Goal: Communication & Community: Answer question/provide support

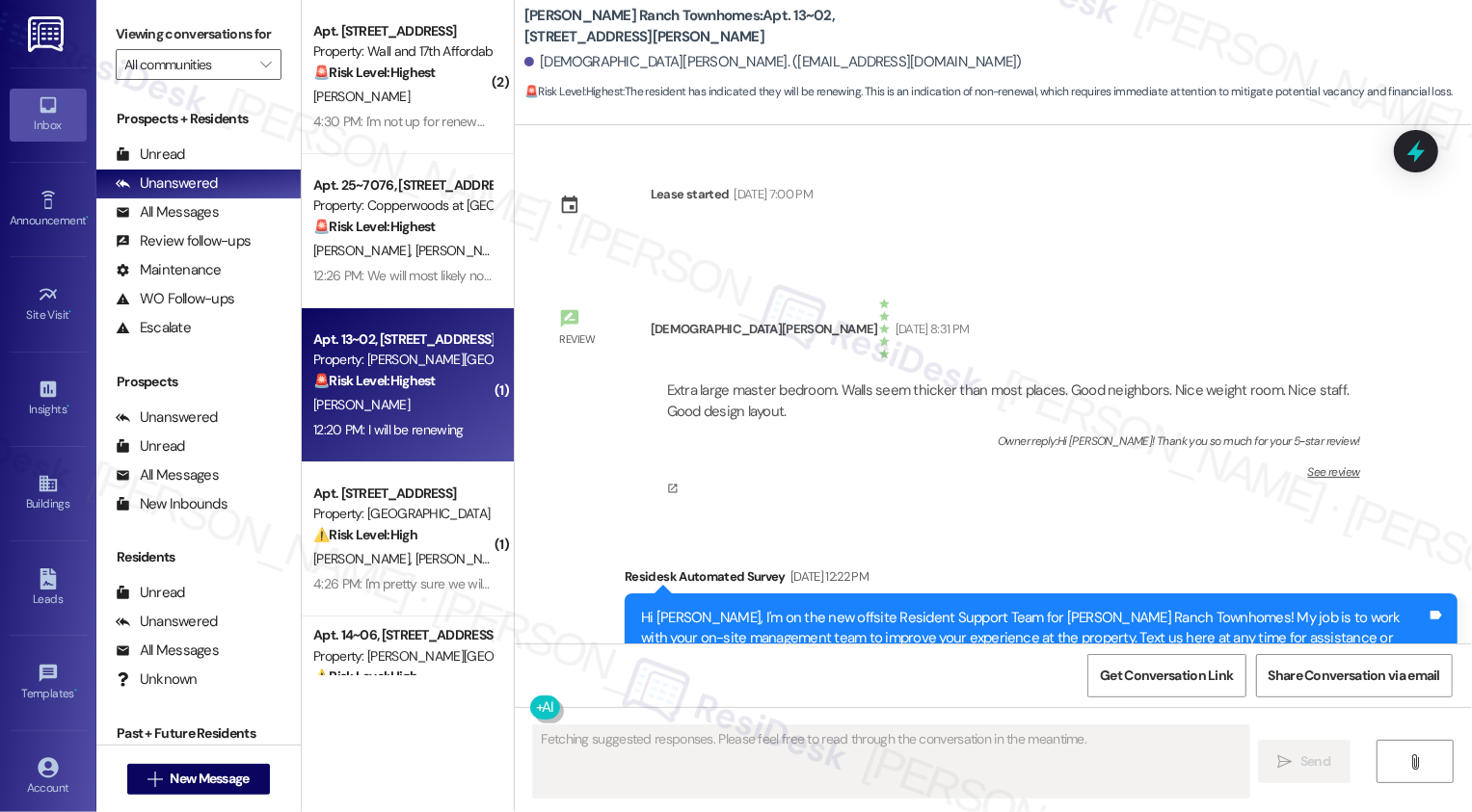
type textarea "Fetching suggested responses. Please feel free to read through the conversation…"
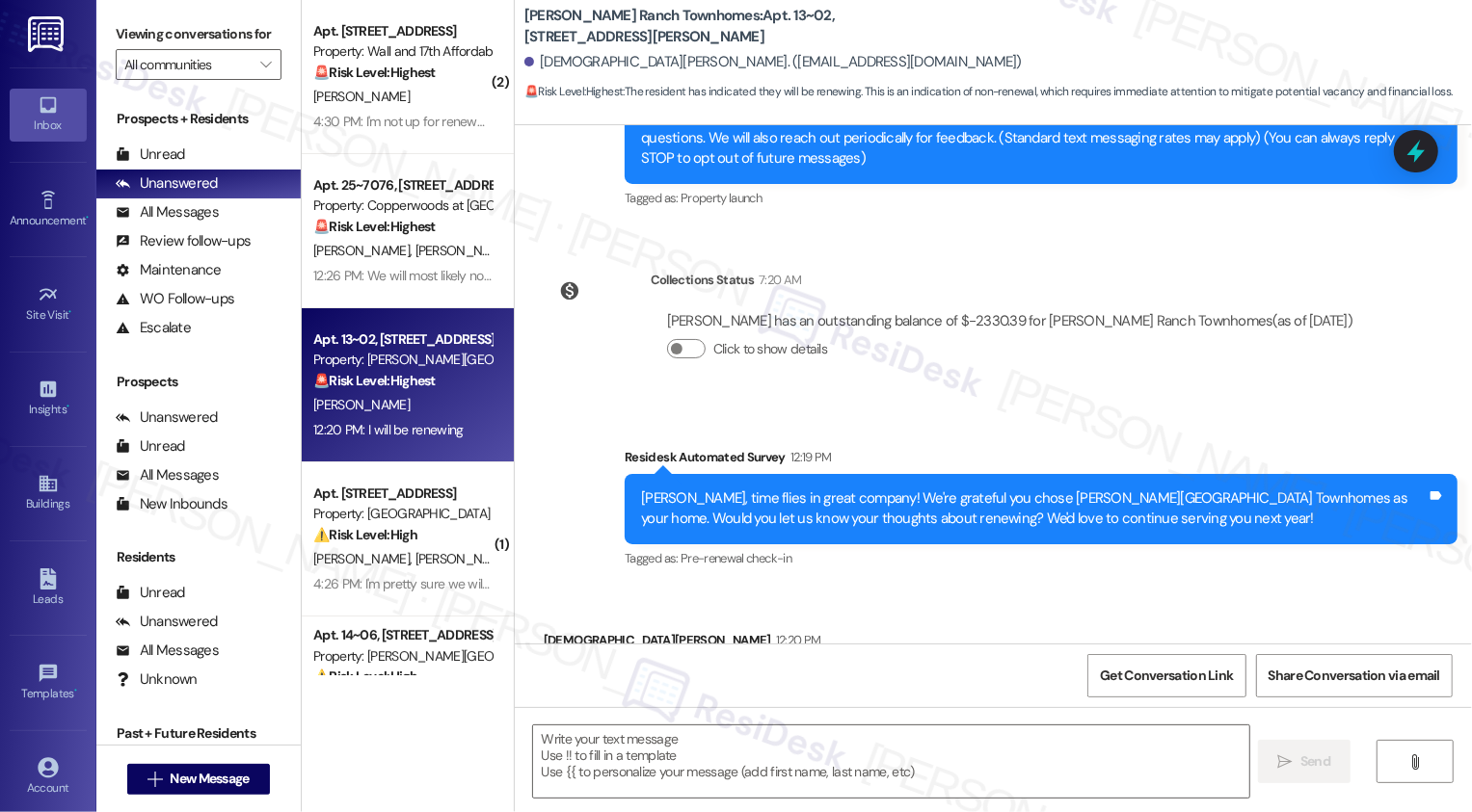
scroll to position [627, 0]
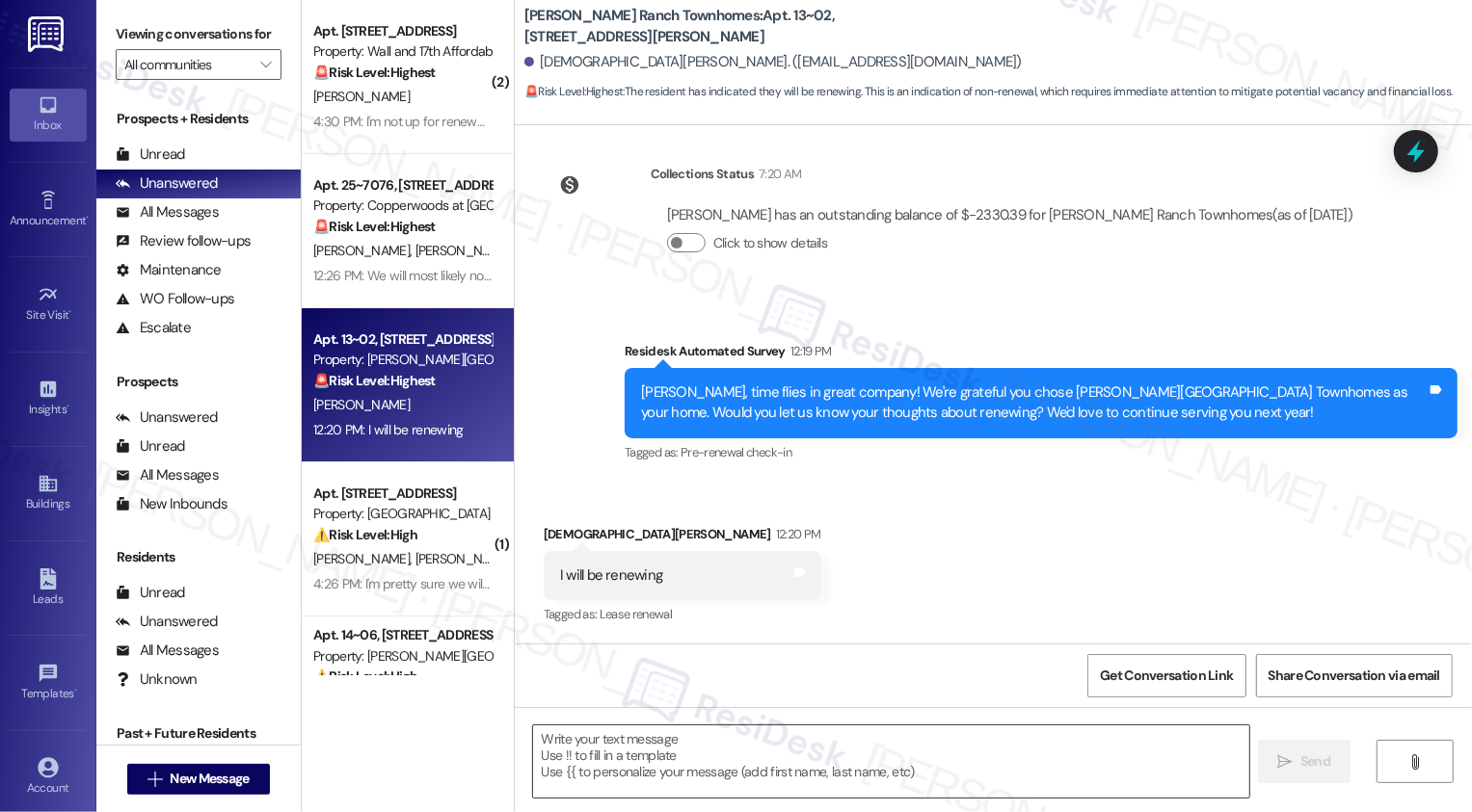
click at [575, 744] on textarea at bounding box center [890, 761] width 716 height 72
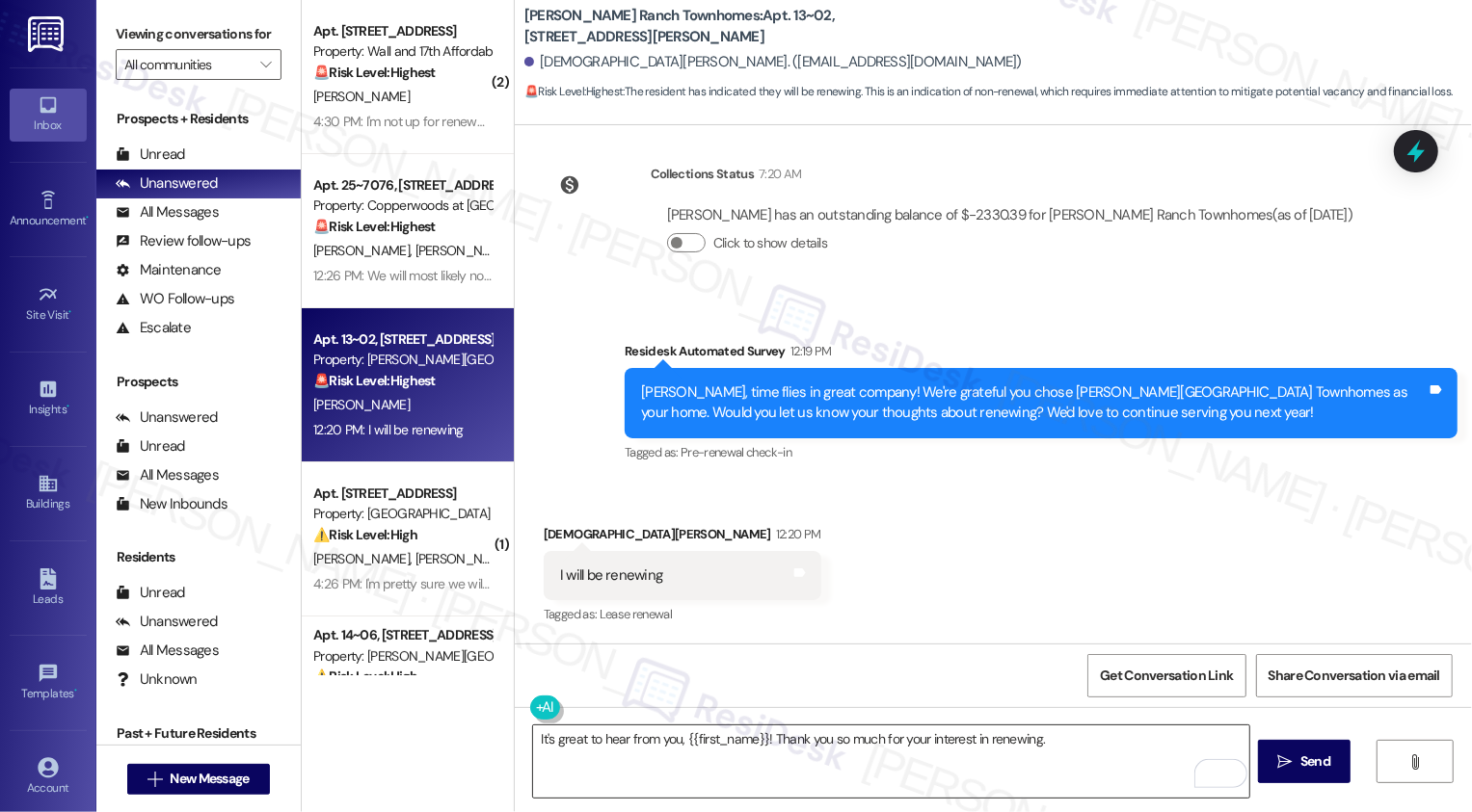
paste textarea "If you don't mind me asking, how has your experience been so far? Has the prope…"
type textarea "It's great to hear from you, {{first_name}}! Thank you so much for your interes…"
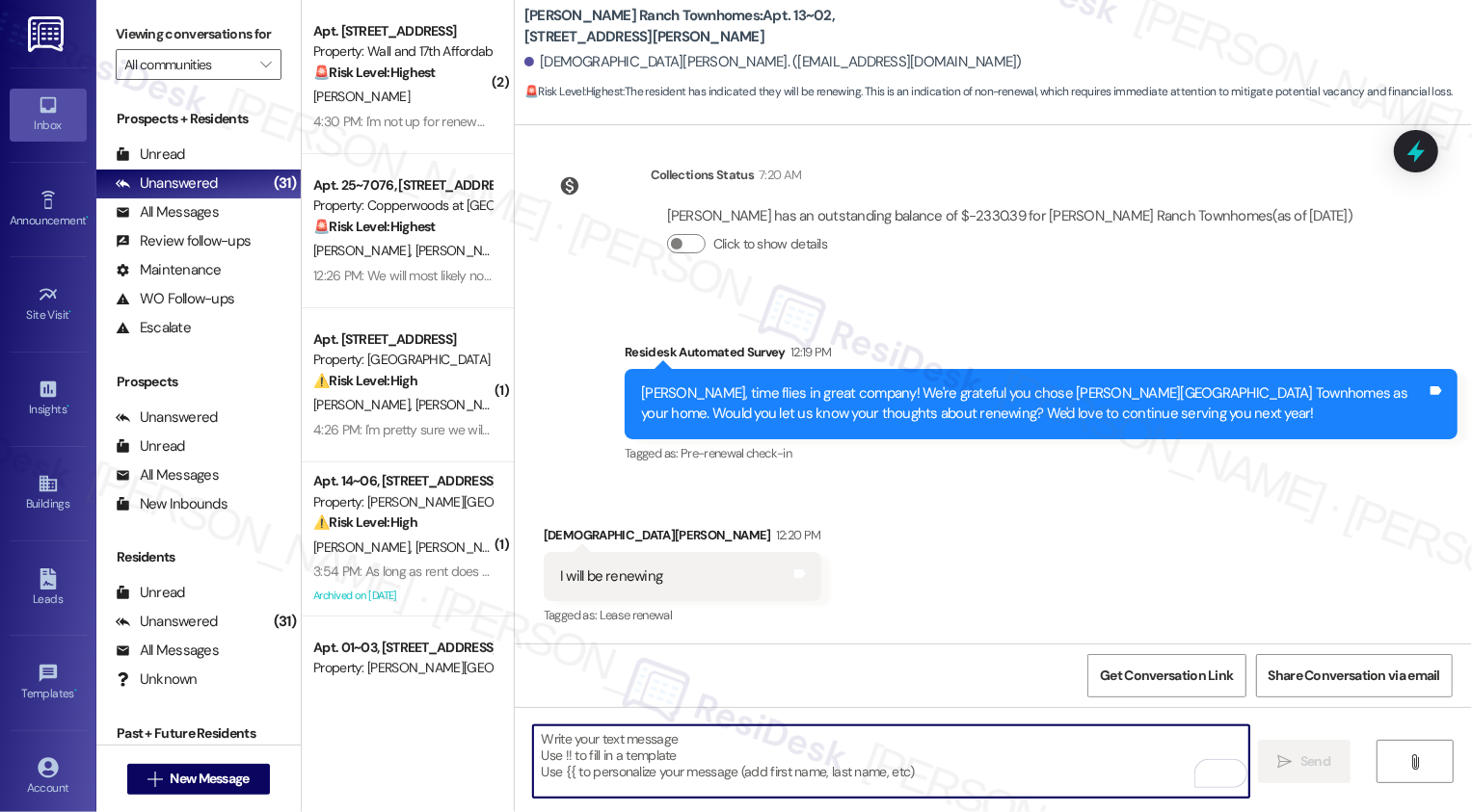
scroll to position [782, 0]
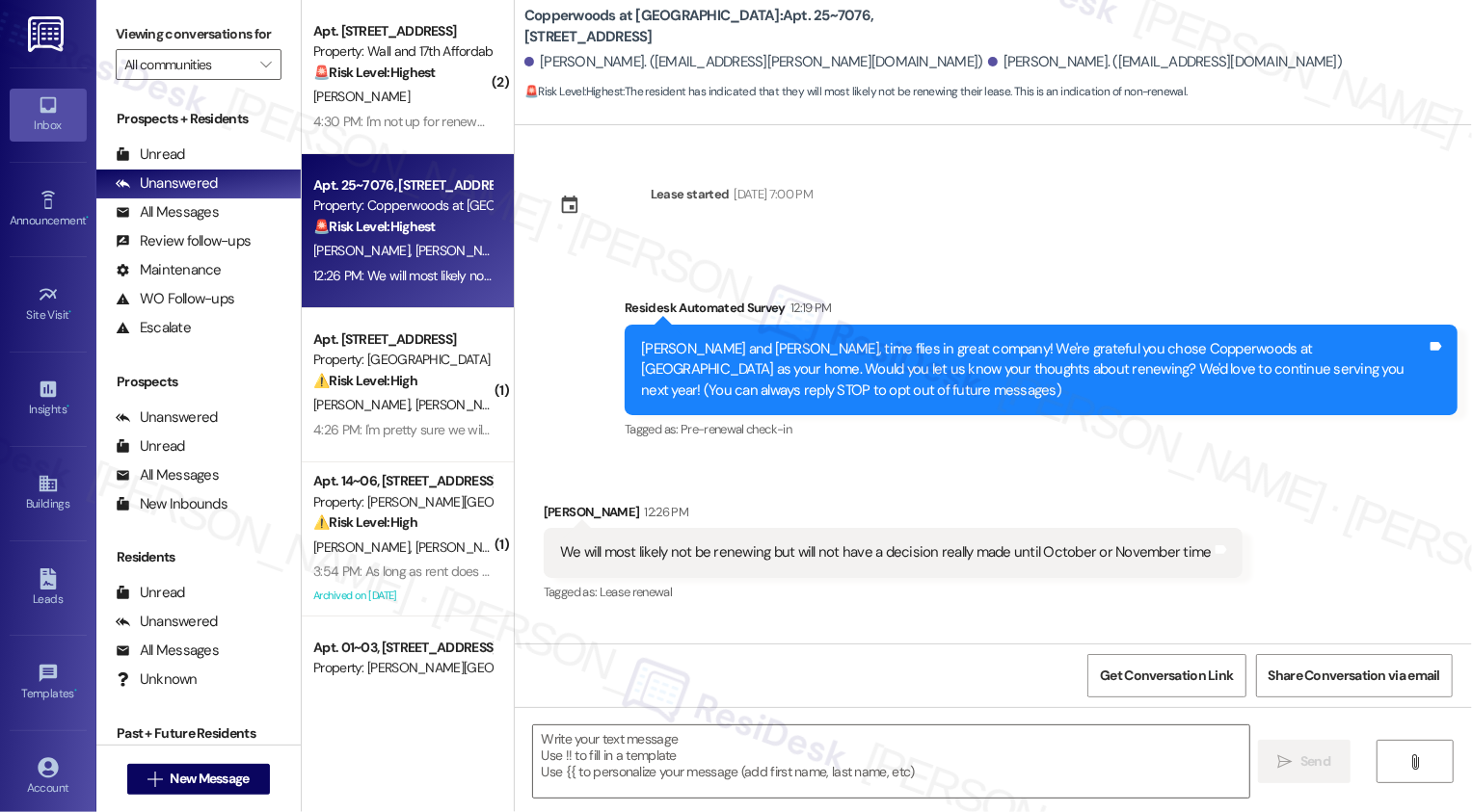
type textarea "Fetching suggested responses. Please feel free to read through the conversation…"
click at [789, 759] on textarea at bounding box center [890, 761] width 716 height 72
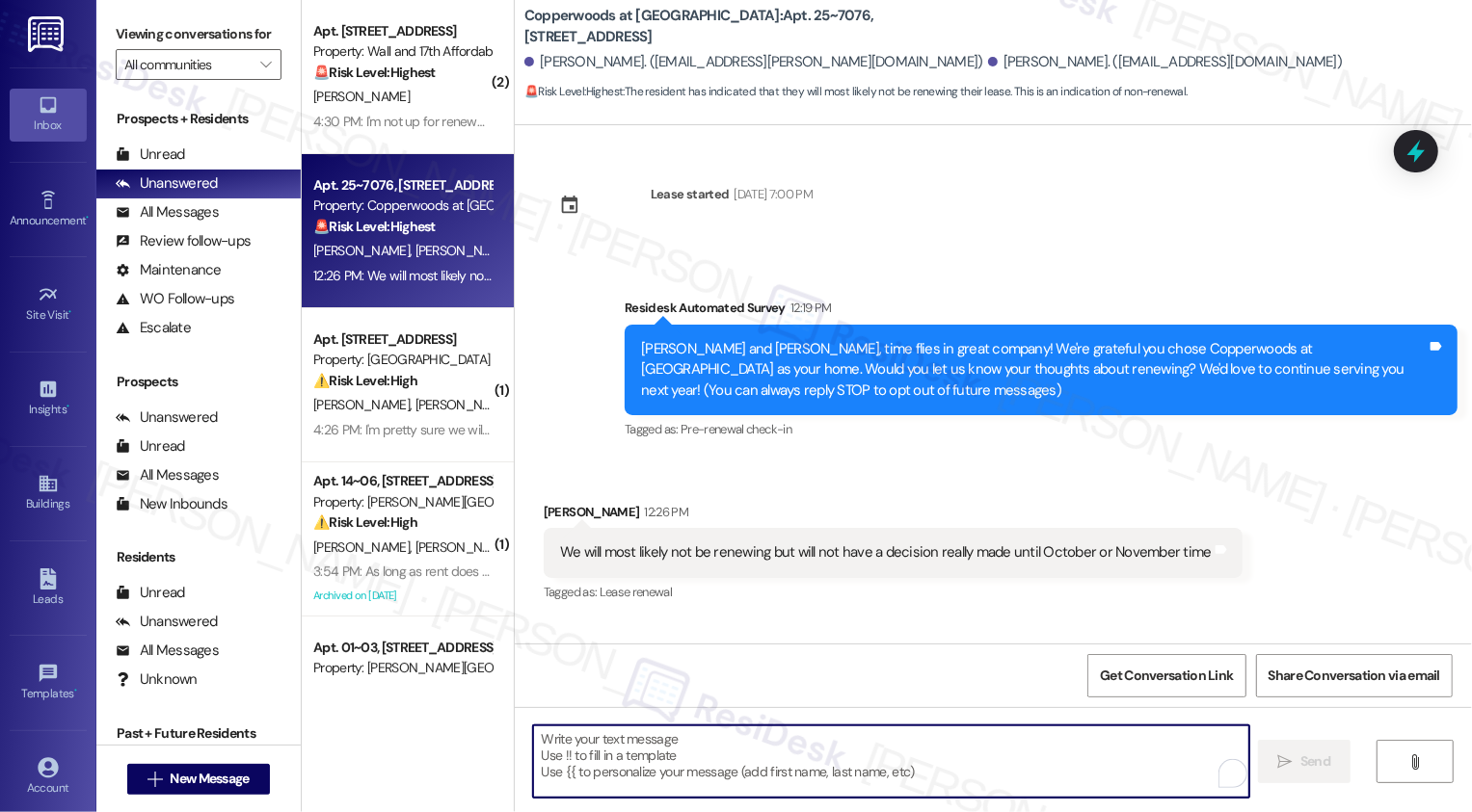
paste textarea "Hi , thank you for letting me know! I understand your decision not to renew, th…"
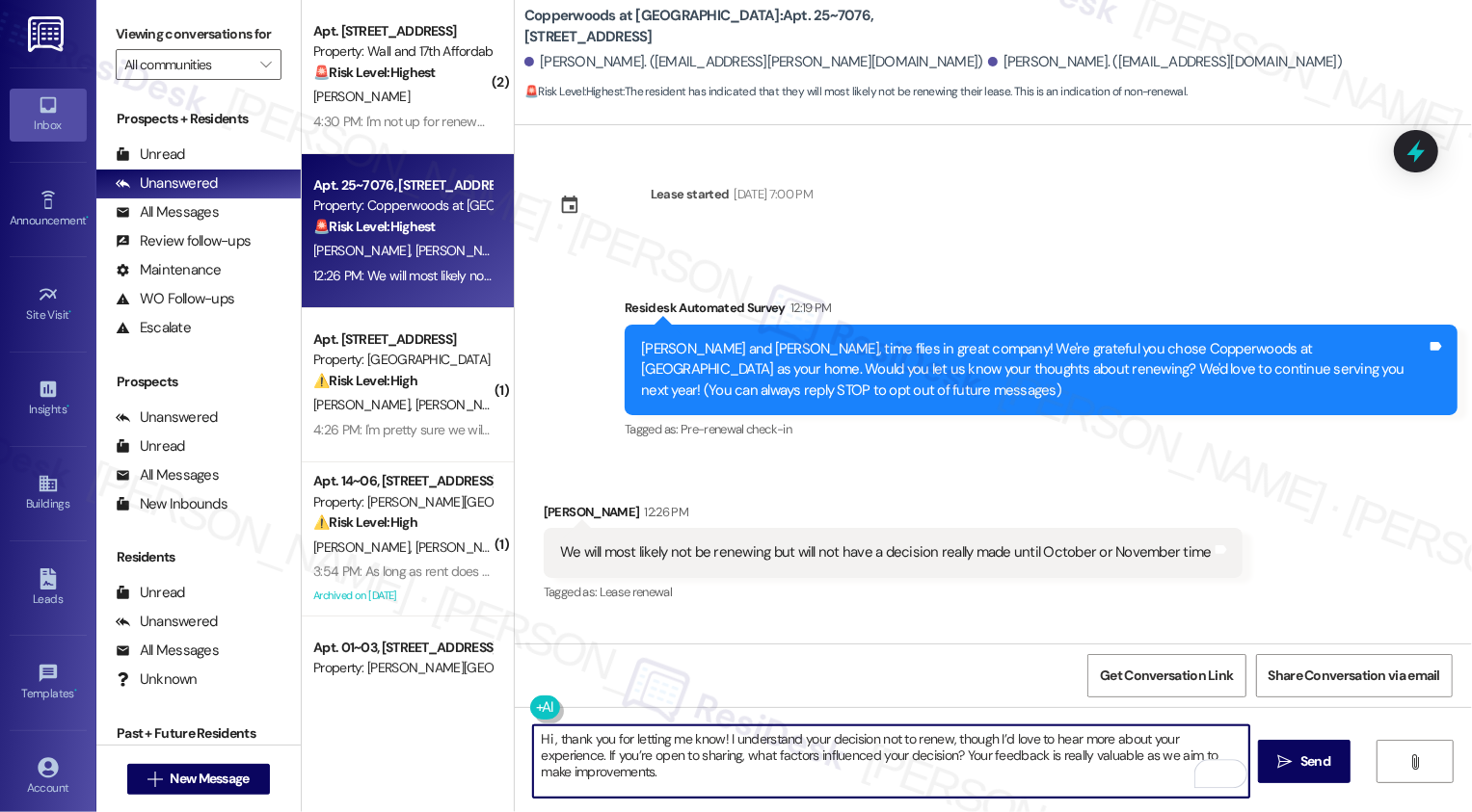
click at [539, 740] on textarea "Hi , thank you for letting me know! I understand your decision not to renew, th…" at bounding box center [890, 761] width 716 height 72
type textarea "Hi Talis, it's great to hear from you! Thank you for letting me know! I underst…"
click at [551, 723] on div "Hi Talis, it's great to hear from you! Thank you for letting me know! I underst…" at bounding box center [993, 780] width 957 height 145
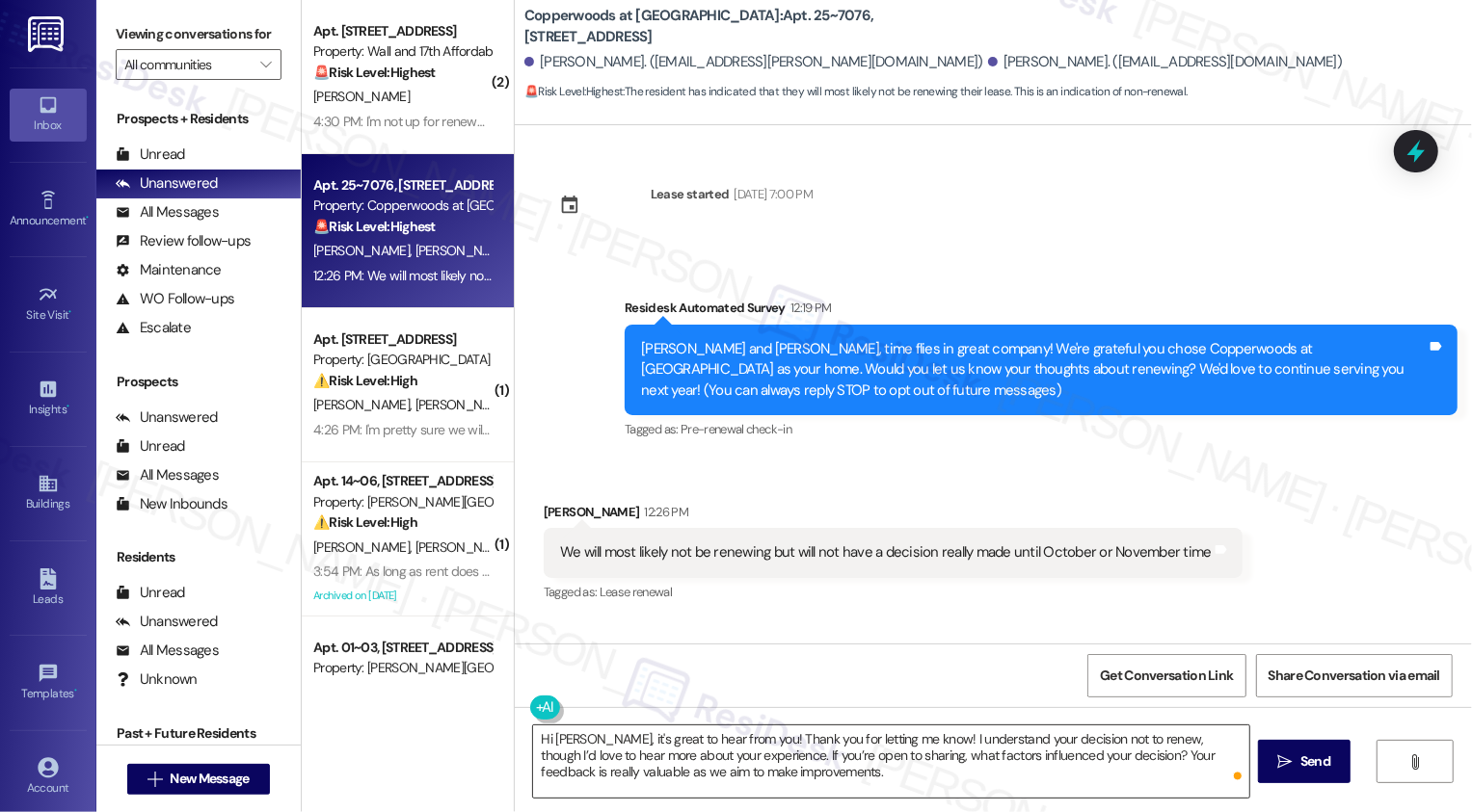
click at [555, 736] on textarea "Hi Talis, it's great to hear from you! Thank you for letting me know! I underst…" at bounding box center [890, 761] width 716 height 72
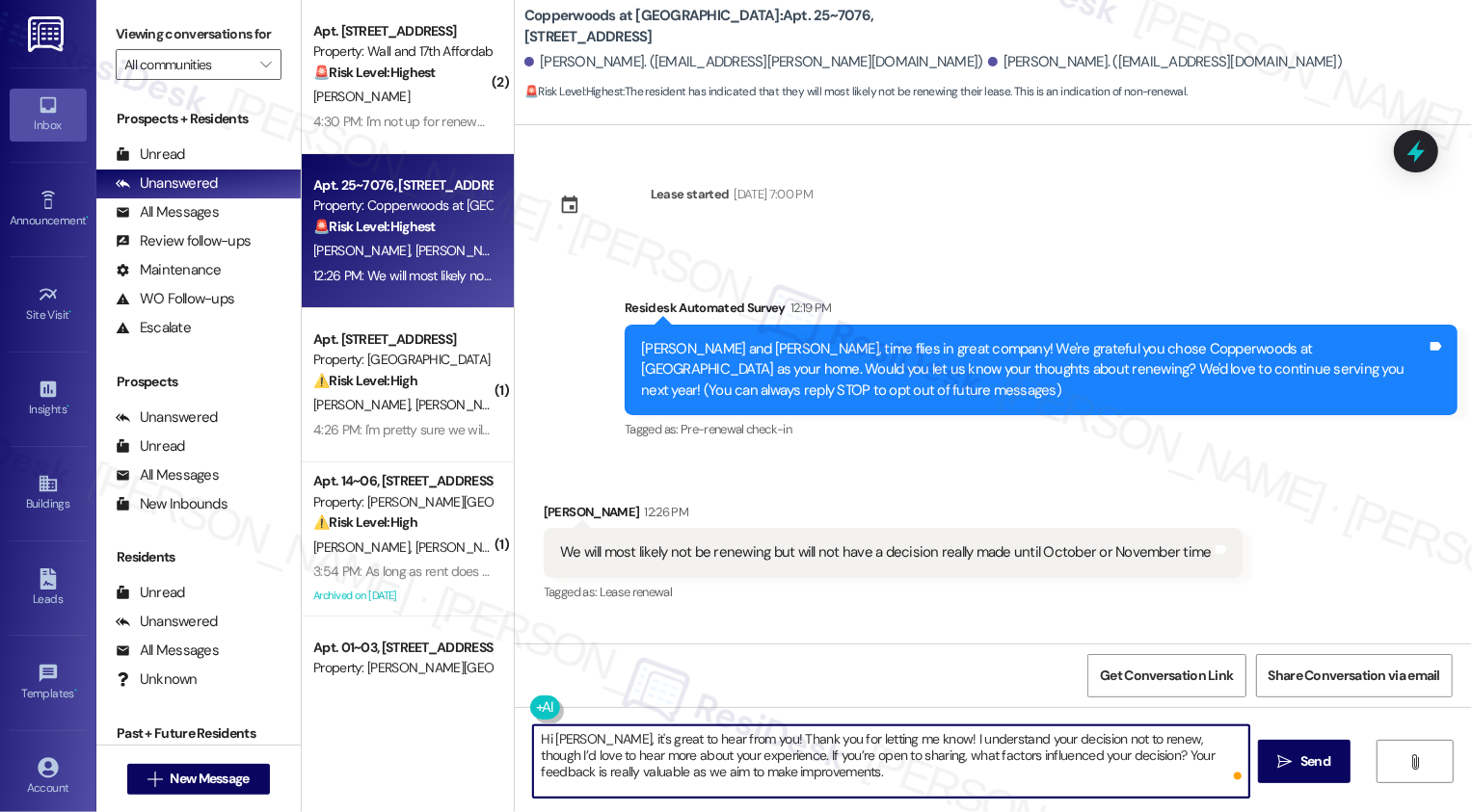
click at [580, 741] on textarea "Hi Talis, it's great to hear from you! Thank you for letting me know! I underst…" at bounding box center [890, 761] width 716 height 72
click at [623, 739] on textarea "Hi Talis, it's great to hear from you! Thank you for letting me know! I underst…" at bounding box center [890, 761] width 716 height 72
click at [768, 766] on textarea "Hi Talis, it's great to hear from you! Thank you for letting me know! I underst…" at bounding box center [890, 761] width 716 height 72
click at [813, 779] on textarea "Hi Talis, it's great to hear from you! Thank you for letting me know! I underst…" at bounding box center [890, 761] width 716 height 72
click at [1055, 772] on textarea "Hi Talis, it's great to hear from you! Thank you for letting me know! I underst…" at bounding box center [890, 761] width 716 height 72
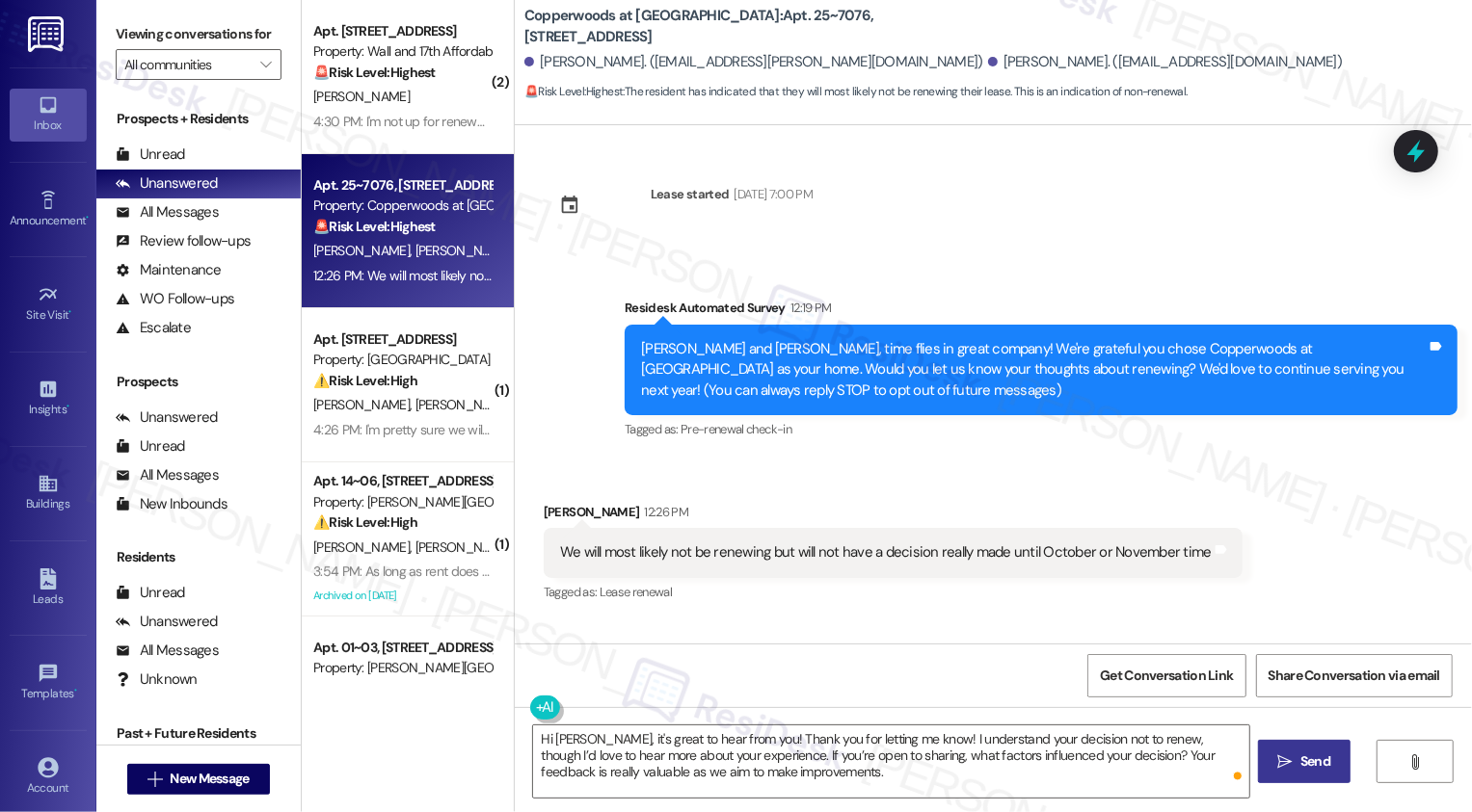
click at [1333, 760] on button " Send" at bounding box center [1305, 762] width 94 height 43
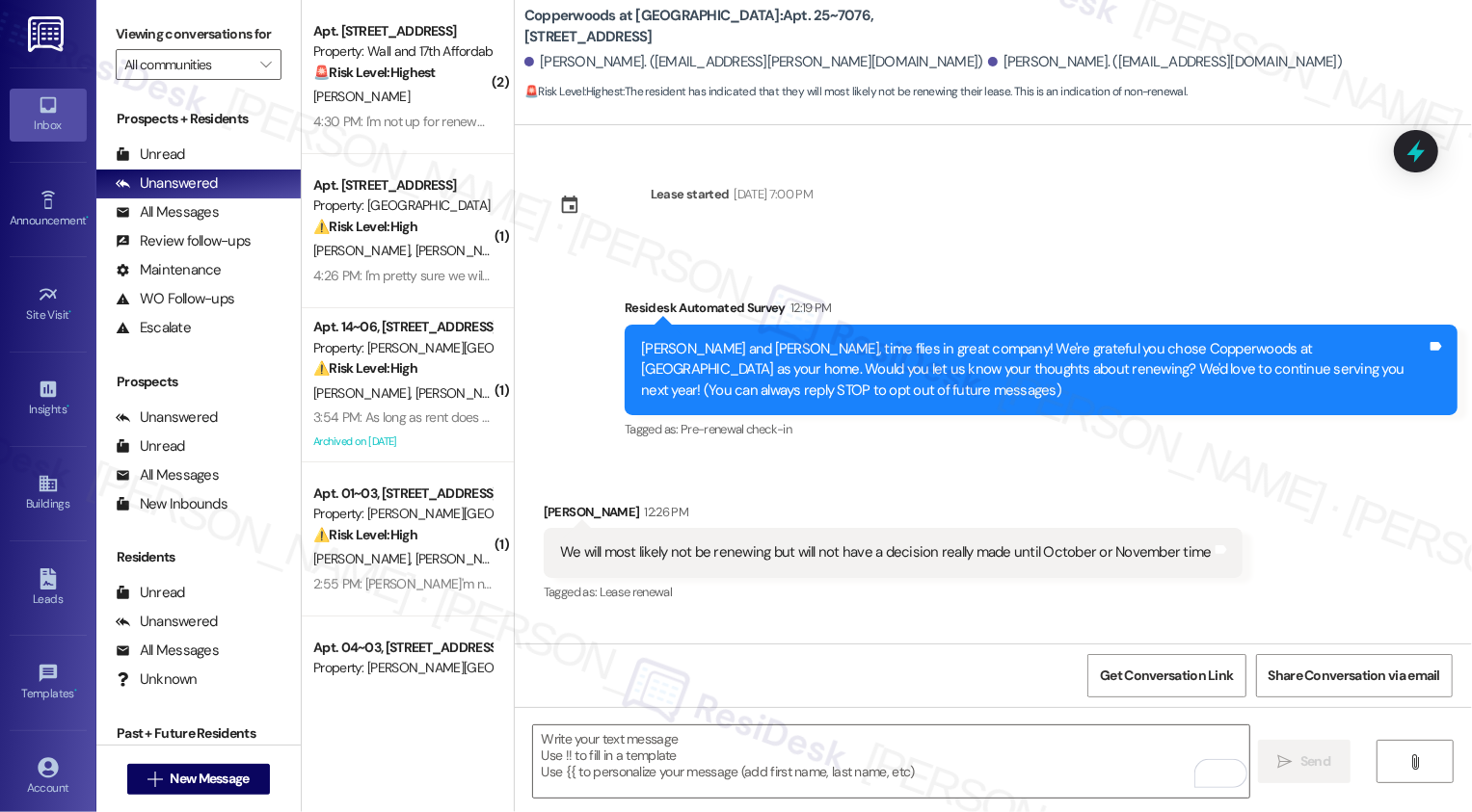
scroll to position [154, 0]
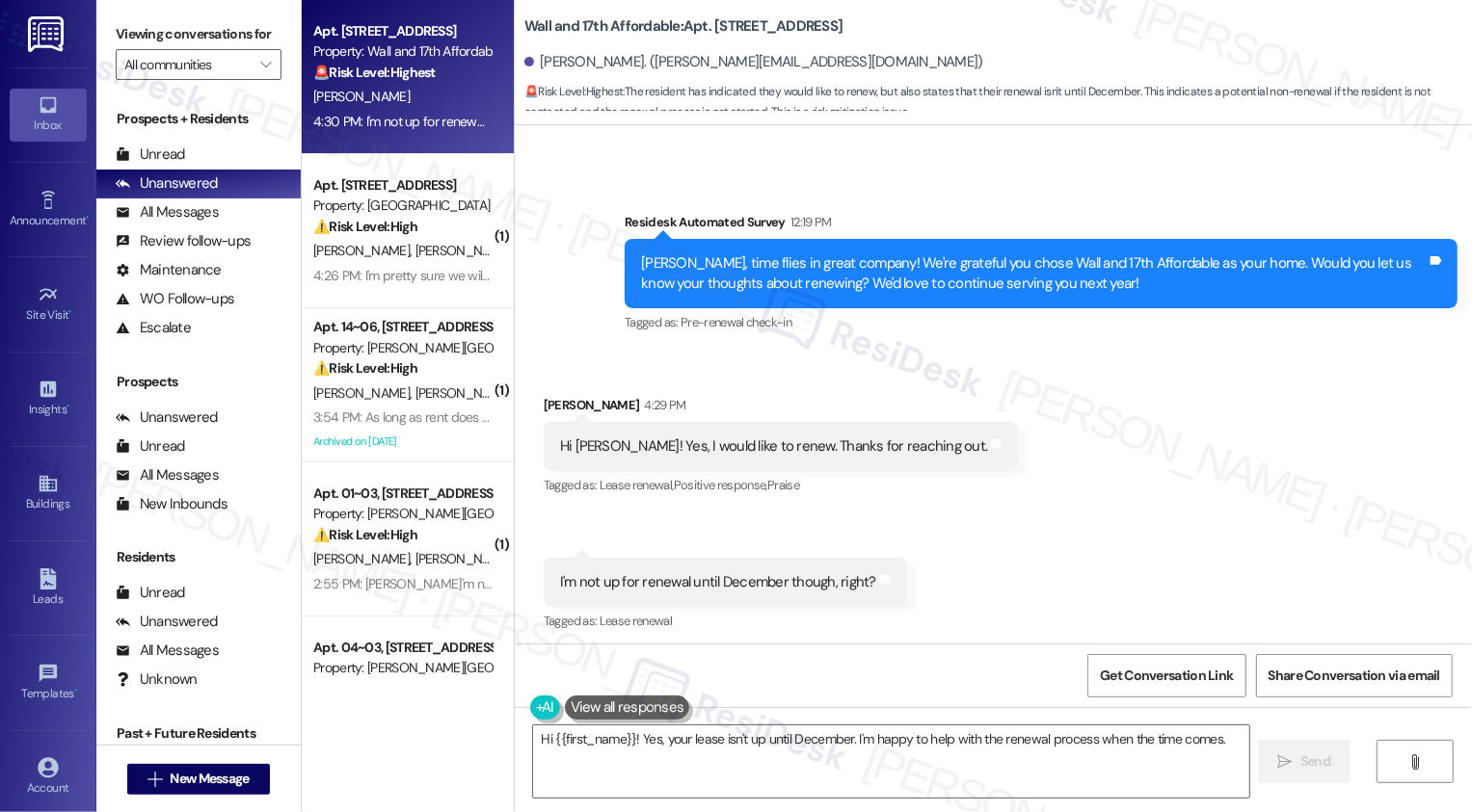
scroll to position [492, 0]
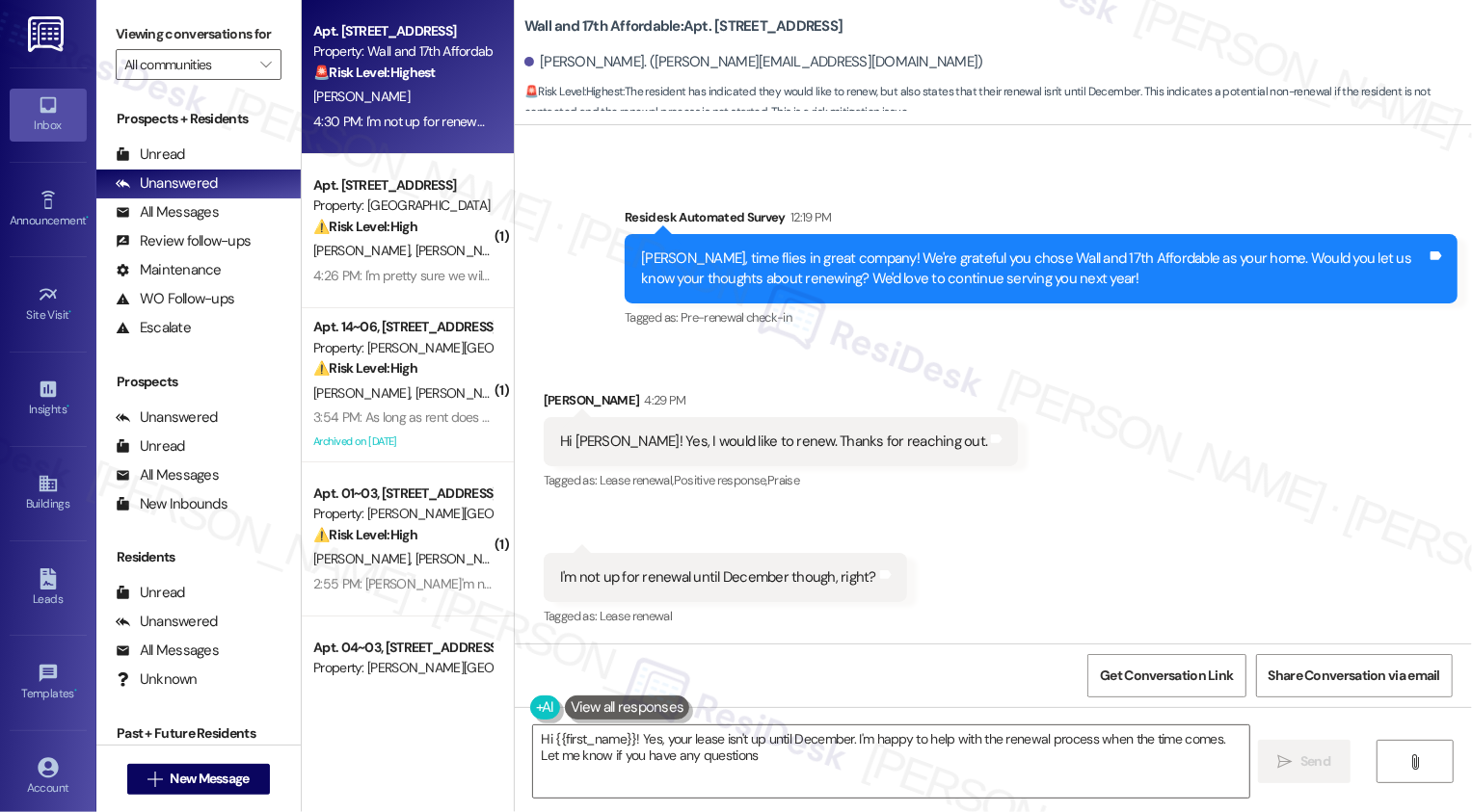
type textarea "Hi {{first_name}}! Yes, your lease isn't up until December. I'm happy to help w…"
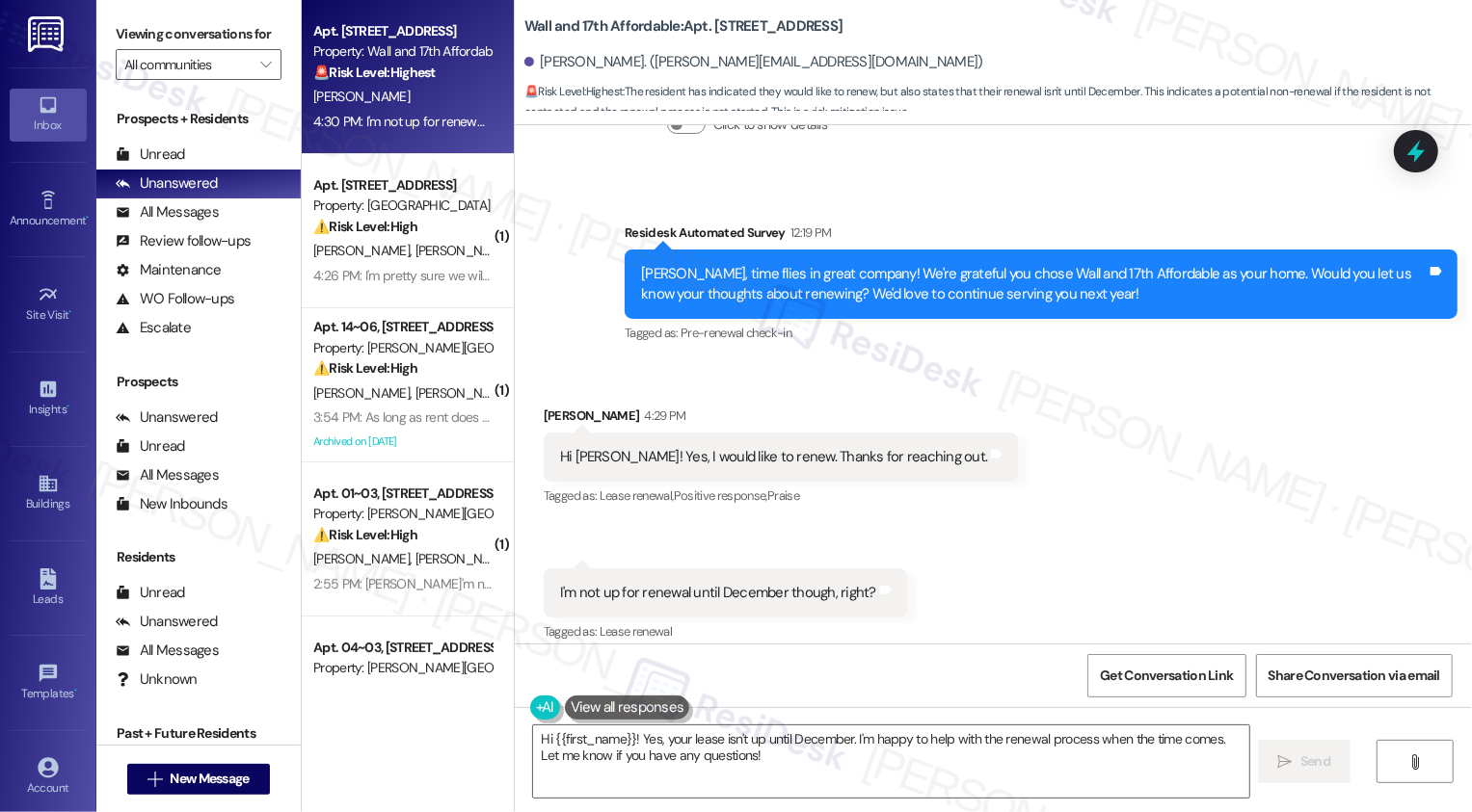
scroll to position [494, 0]
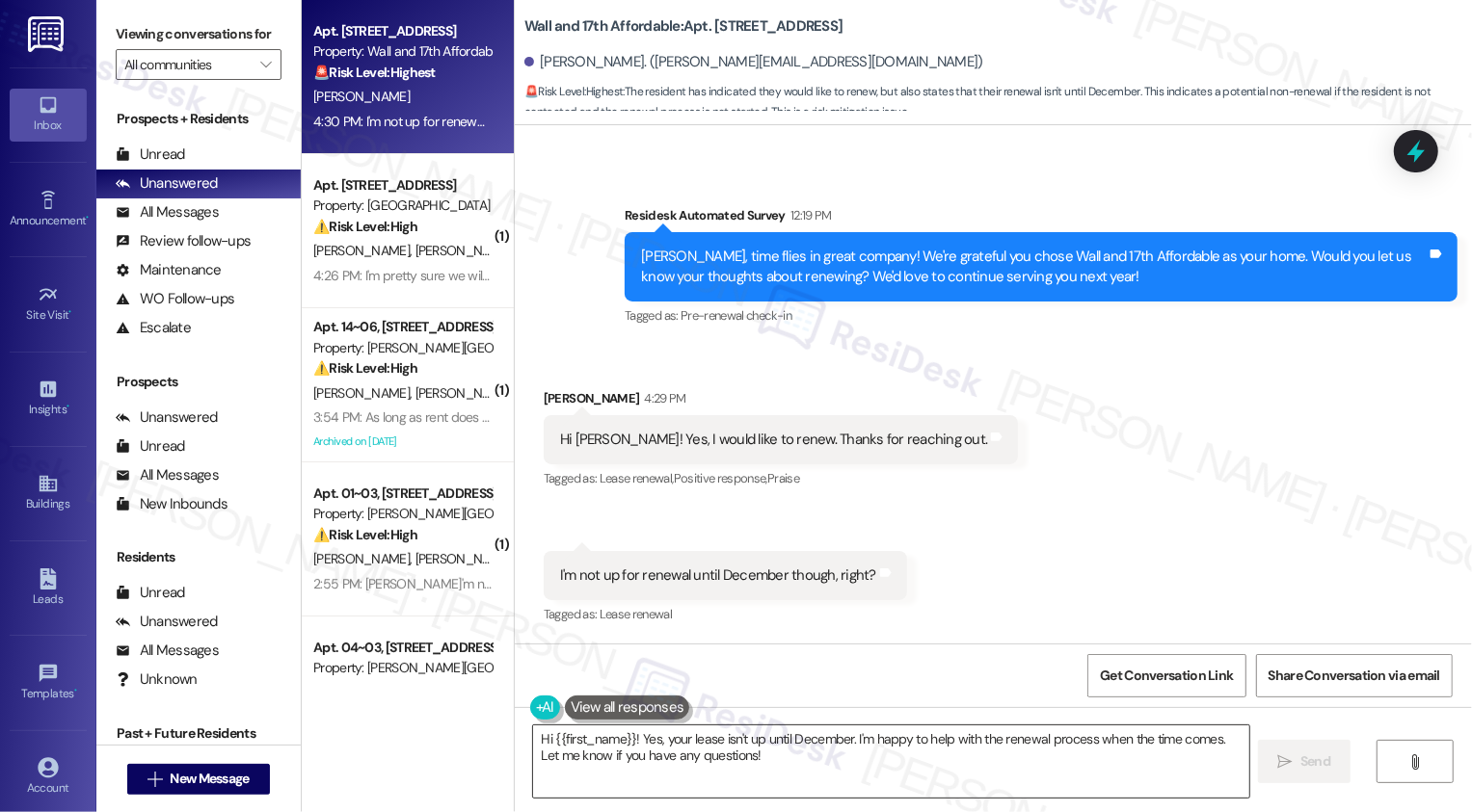
click at [700, 756] on textarea "Hi {{first_name}}! Yes, your lease isn't up until December. I'm happy to help w…" at bounding box center [890, 761] width 716 height 72
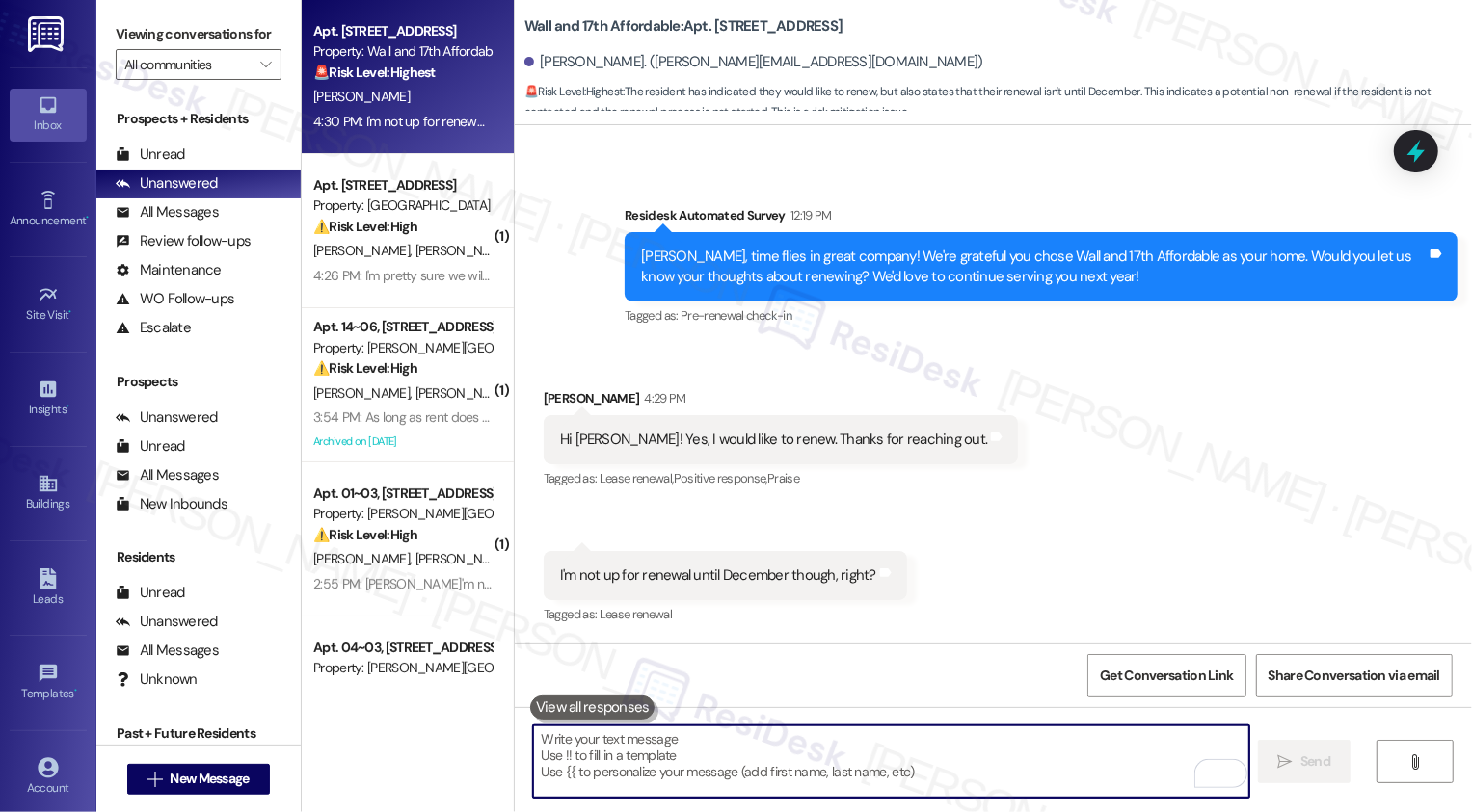
paste textarea "https://www.theresidesk.com/text/insights-conversations/1432193/thread-sla-dash…"
type textarea "https://www.theresidesk.com/text/insights-conversations/1432193/thread-sla-dash…"
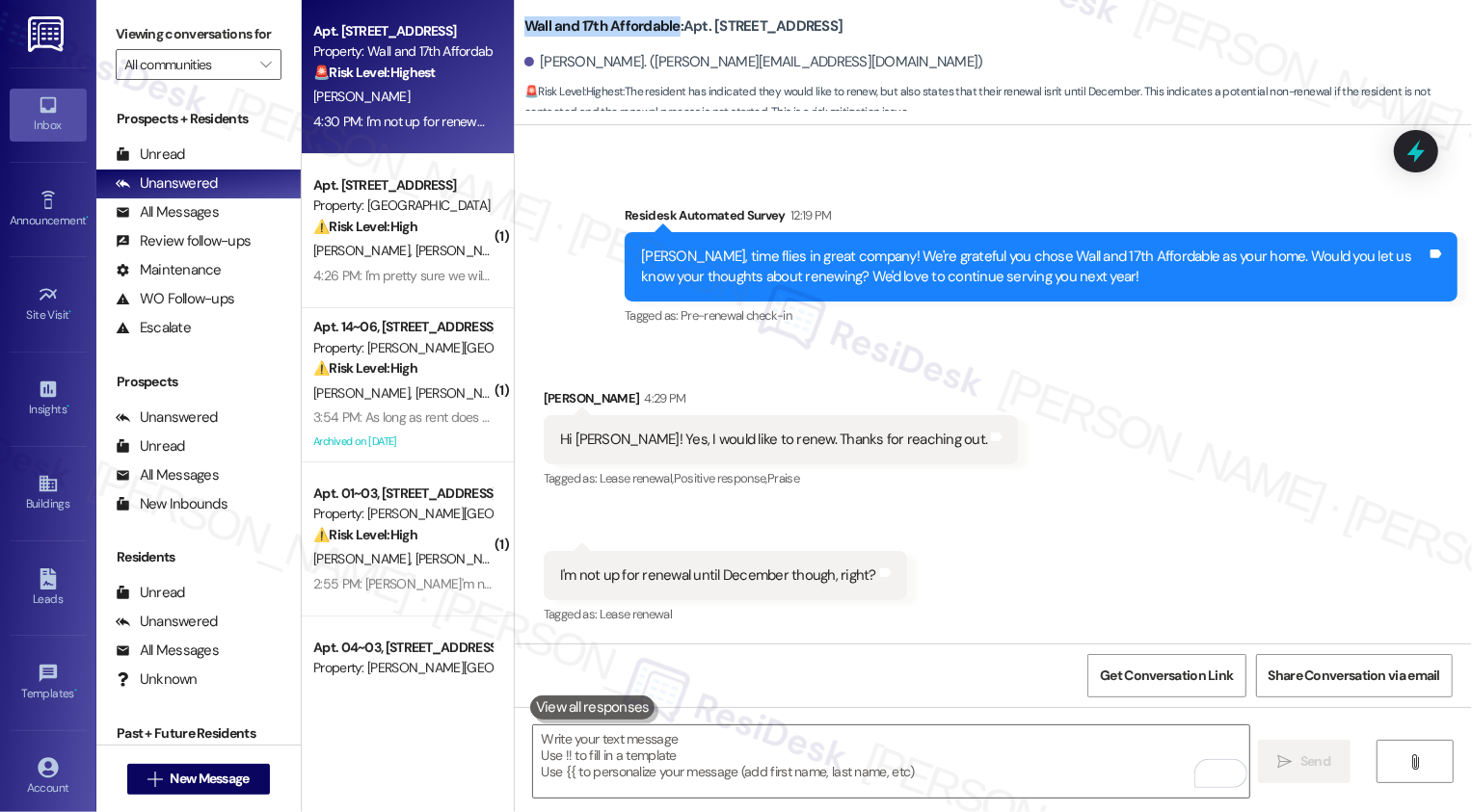
drag, startPoint x: 514, startPoint y: 23, endPoint x: 662, endPoint y: 34, distance: 148.4
click at [662, 34] on b "Wall and 17th Affordable: Apt. L304, 1685 Wall Ave" at bounding box center [684, 27] width 319 height 21
copy b "Wall and 17th Affordable"
click at [669, 741] on textarea "To enrich screen reader interactions, please activate Accessibility in Grammarl…" at bounding box center [890, 761] width 716 height 72
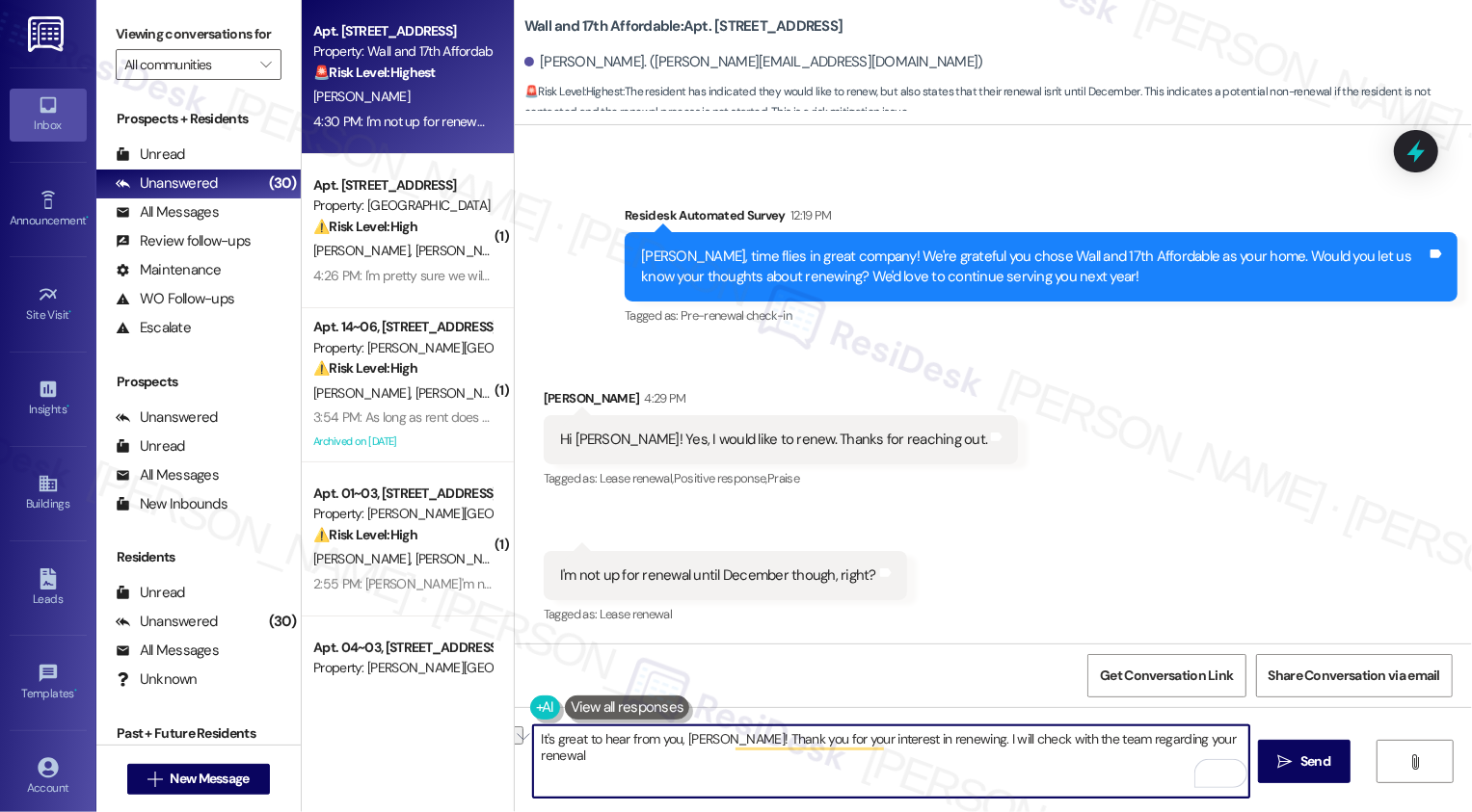
drag, startPoint x: 1144, startPoint y: 741, endPoint x: 1217, endPoint y: 743, distance: 73.0
click at [1217, 743] on textarea "It's great to hear from you, Melissa! Thank you for your interest in renewing. …" at bounding box center [890, 761] width 716 height 72
paste textarea "If you don't mind me asking, how has your experience been so far? Has the prope…"
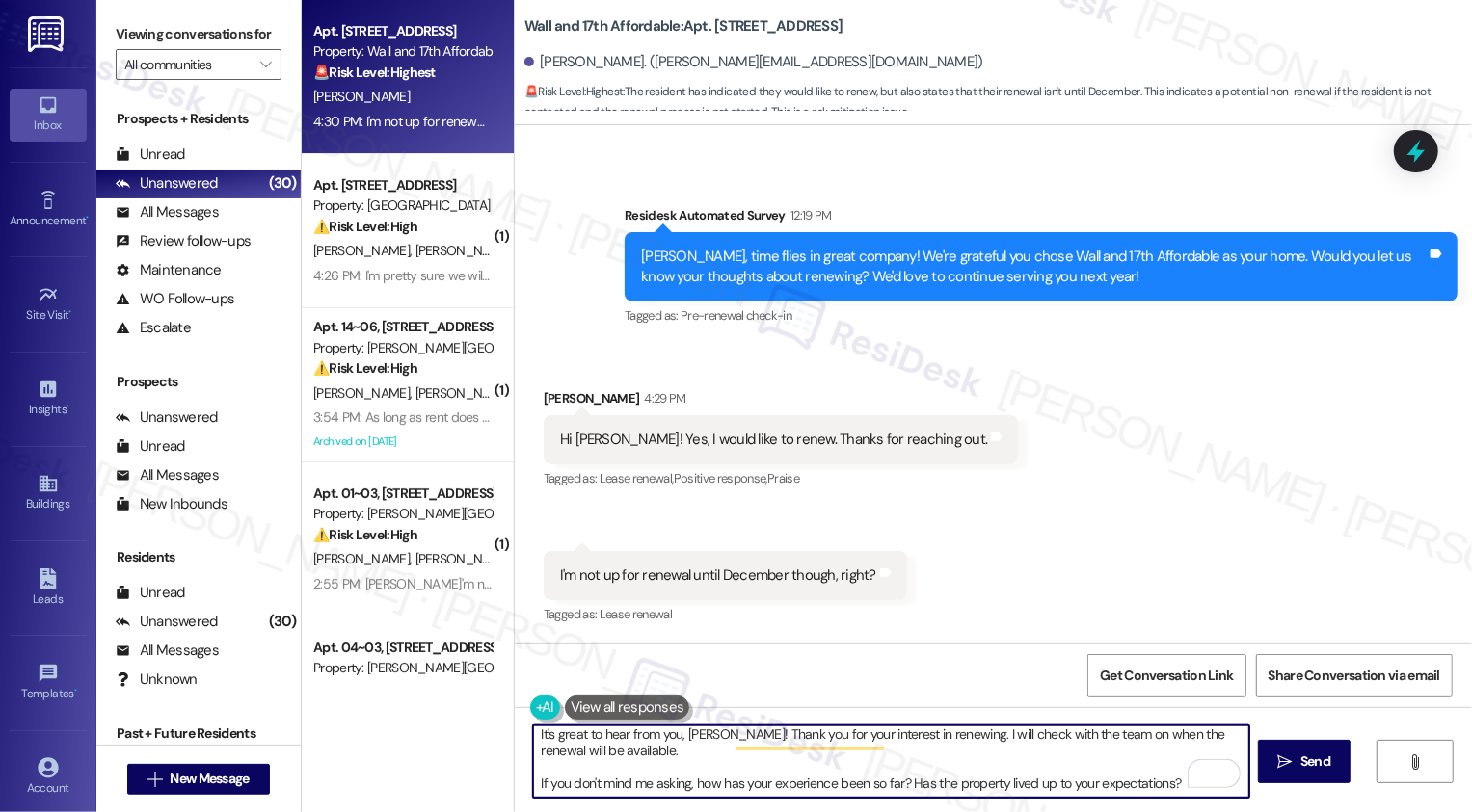
scroll to position [5, 0]
paste textarea "’s great to hear from you, Melissa! Thank you for your interest in renewing. I’…"
click at [710, 784] on textarea "It’s great to hear from you, Melissa! Thank you for your interest in renewing. …" at bounding box center [890, 761] width 716 height 72
click at [853, 790] on textarea "It’s great to hear from you, Melissa! Thank you for your interest in renewing. …" at bounding box center [890, 761] width 716 height 72
click at [1282, 761] on icon "" at bounding box center [1285, 763] width 15 height 16
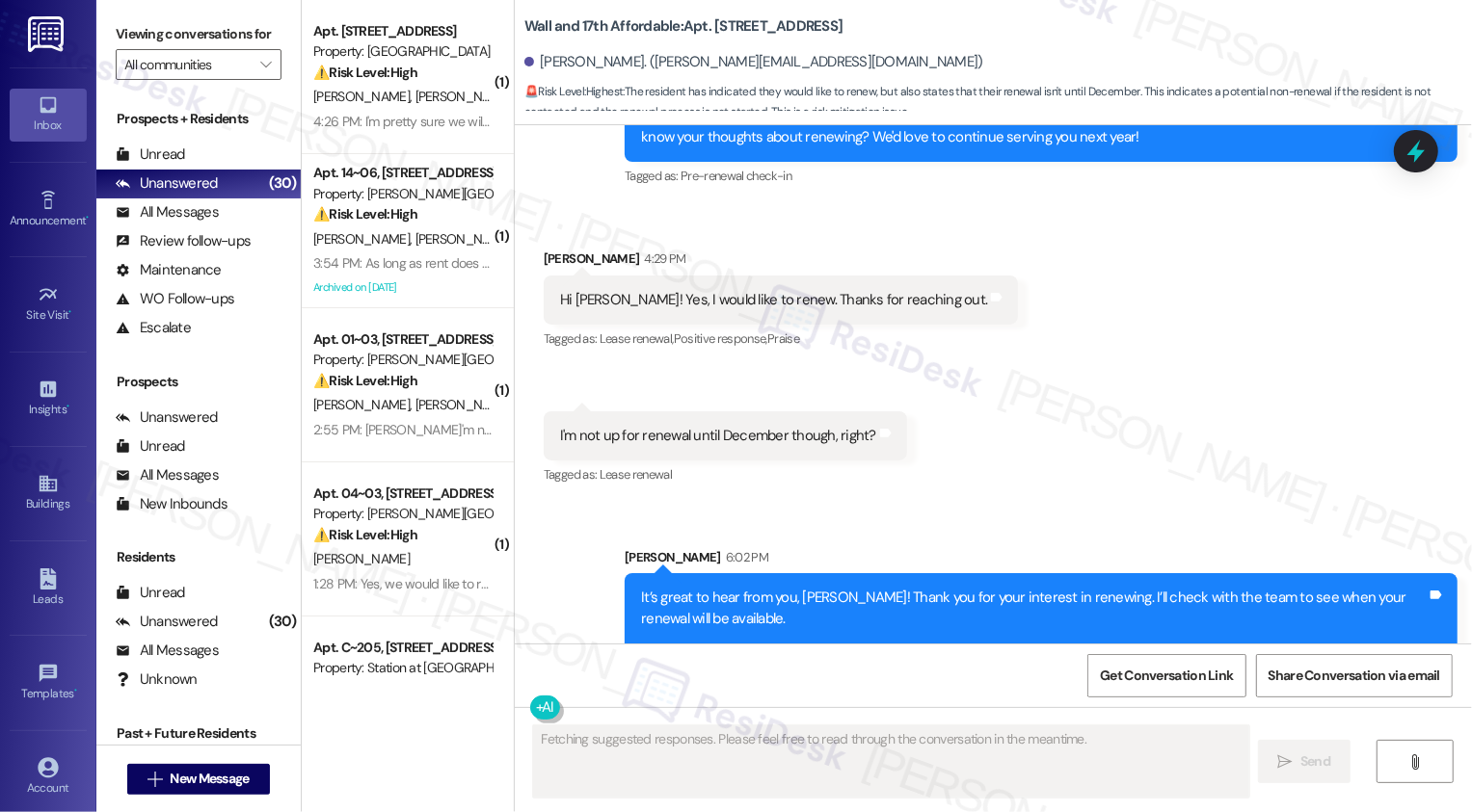
scroll to position [690, 0]
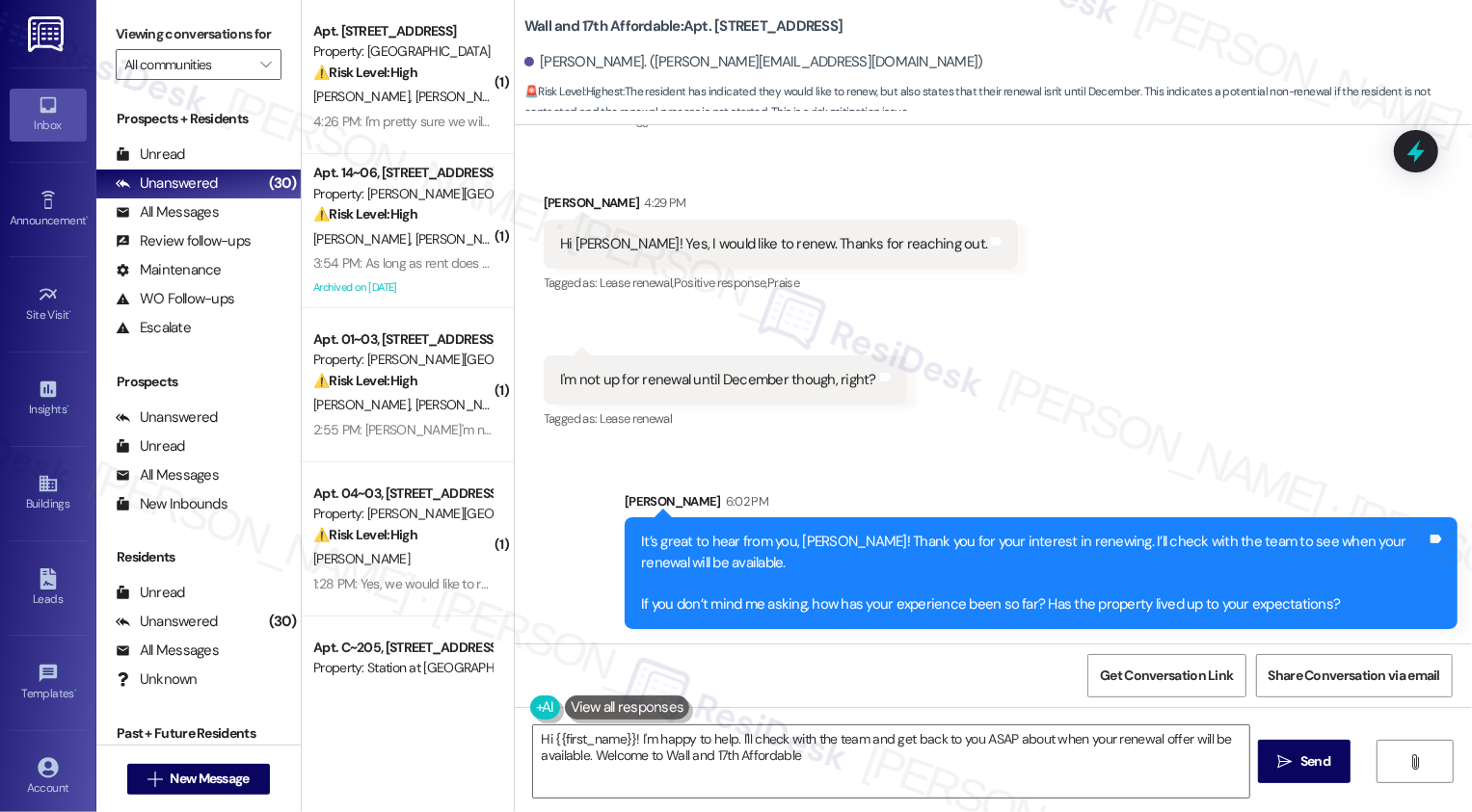
type textarea "Hi {{first_name}}! I'm happy to help. I'll check with the team and get back to …"
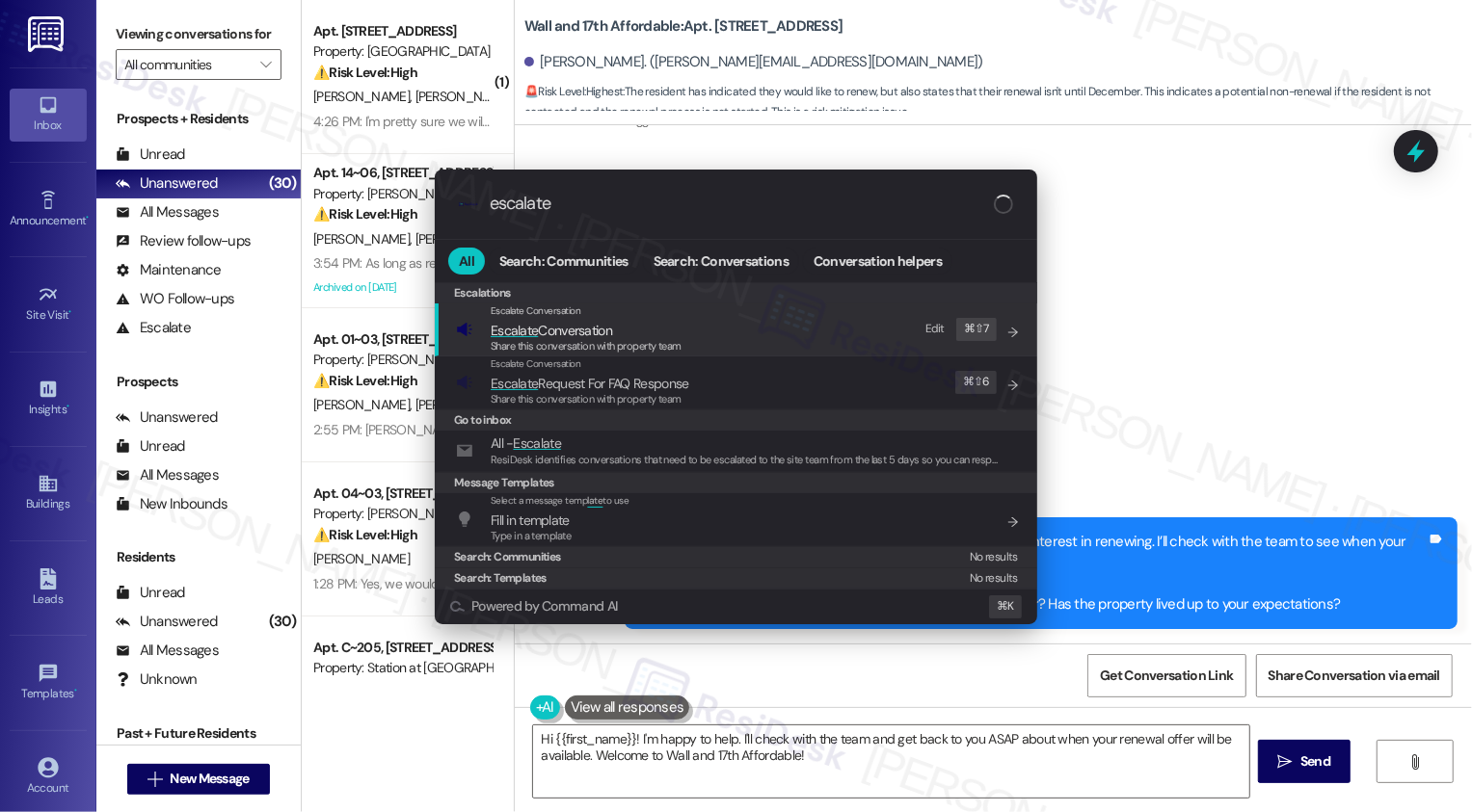
type input "escalate"
click at [621, 316] on div "Escalate Conversation" at bounding box center [586, 311] width 191 height 16
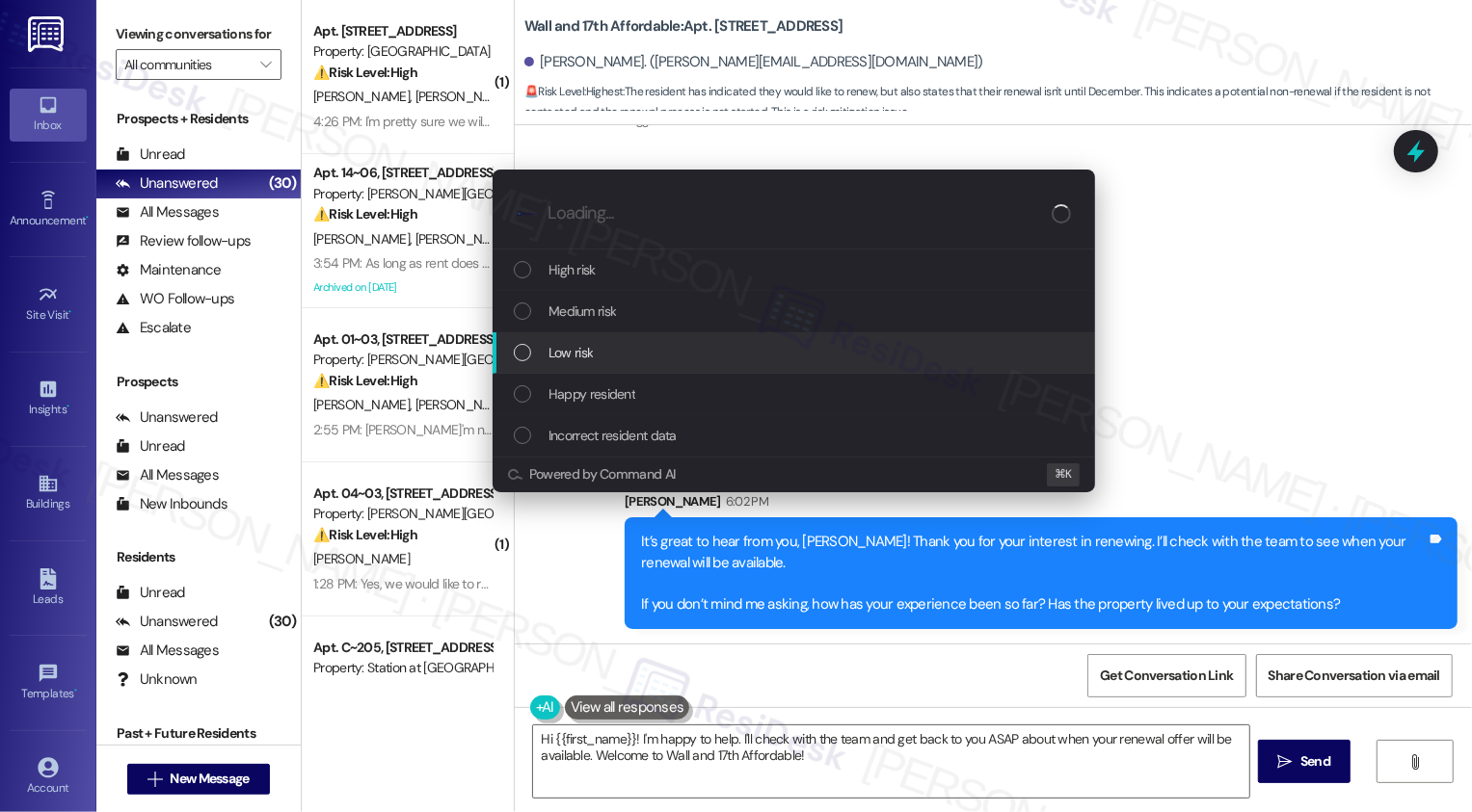
click at [588, 349] on span "Low risk" at bounding box center [570, 353] width 44 height 22
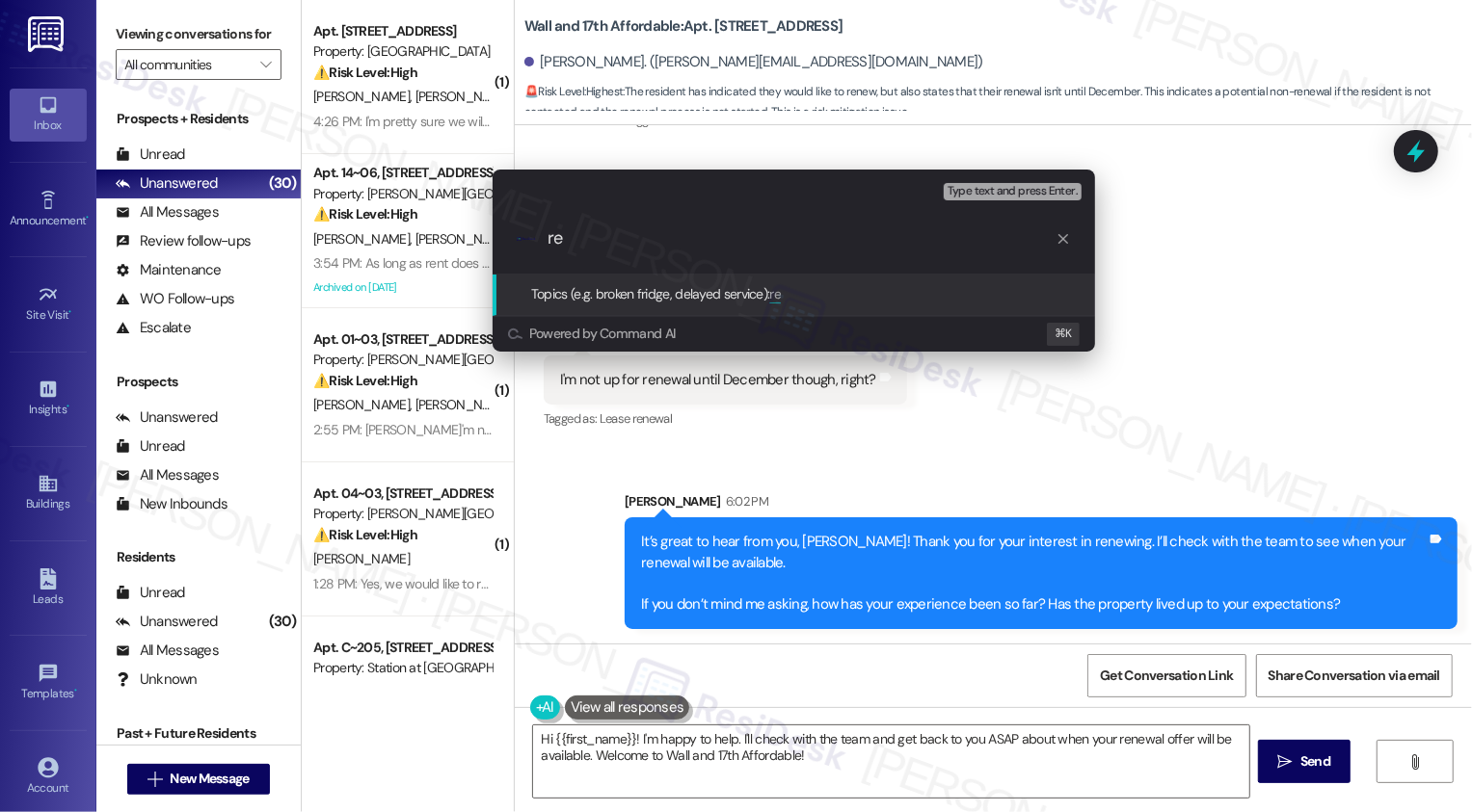
type input "r"
type input "Renewal Availability"
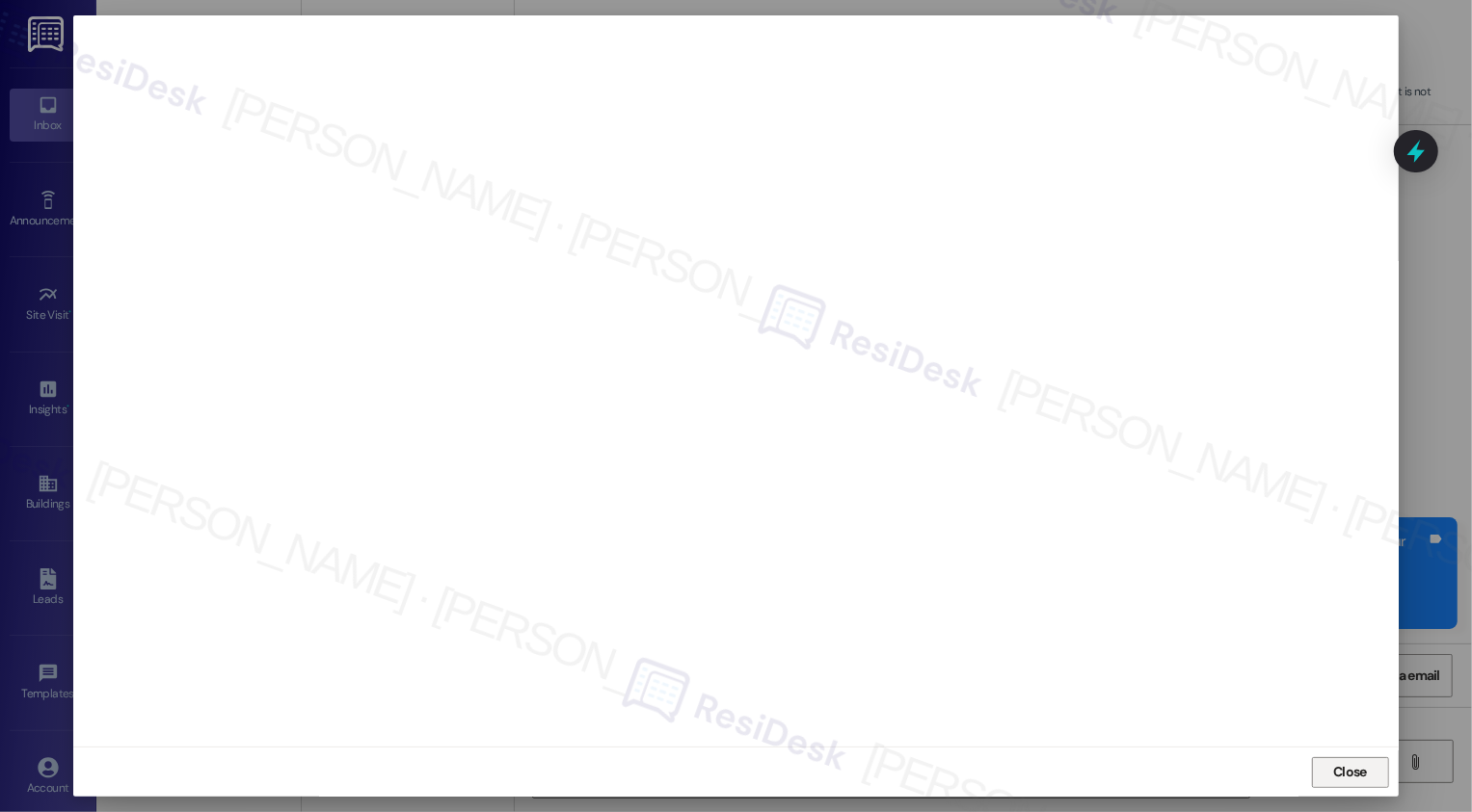
click at [1316, 779] on button "Close" at bounding box center [1351, 773] width 77 height 31
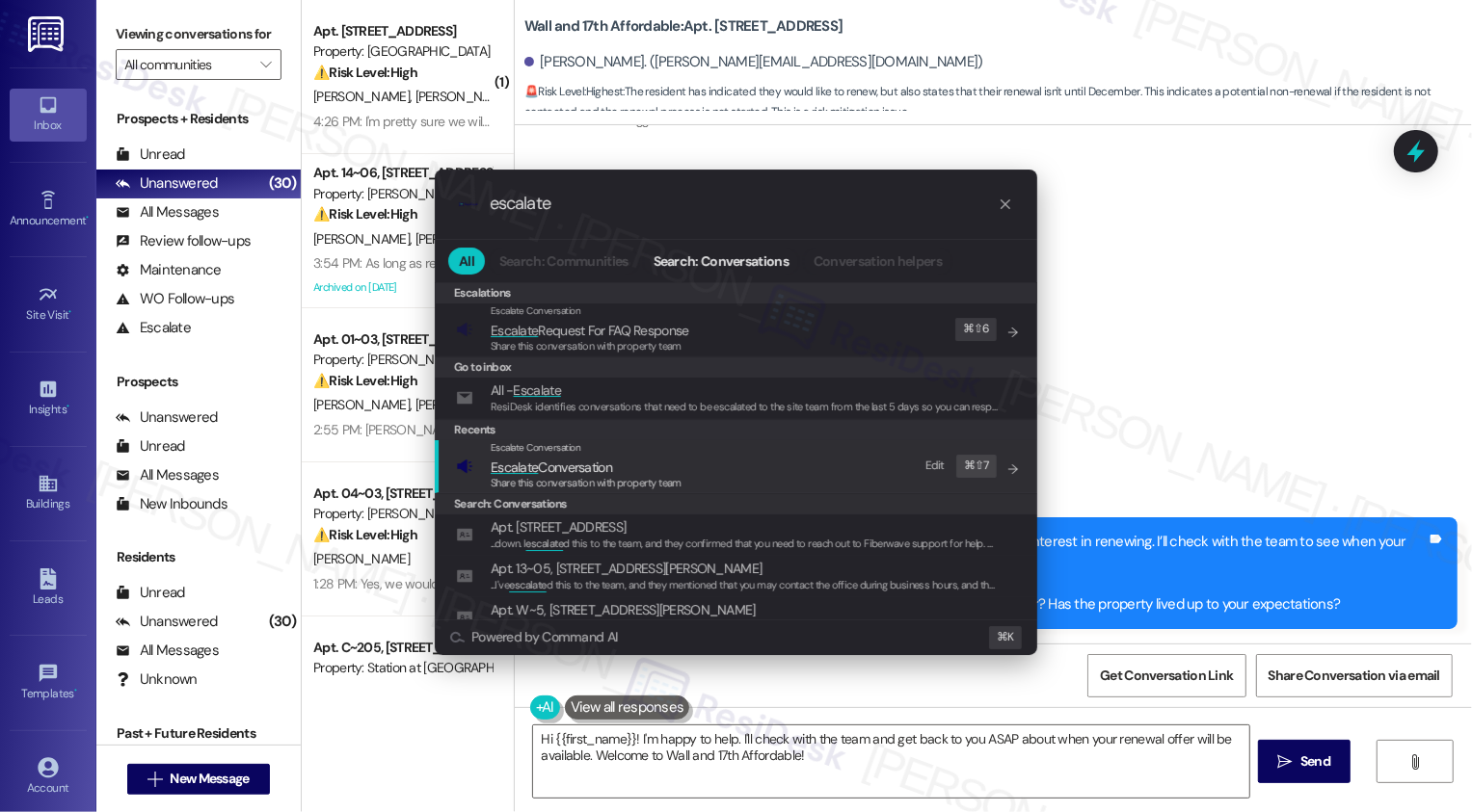
type input "escalate"
click at [684, 483] on div "Escalate Conversation Escalate Conversation Share this conversation with proper…" at bounding box center [737, 466] width 564 height 52
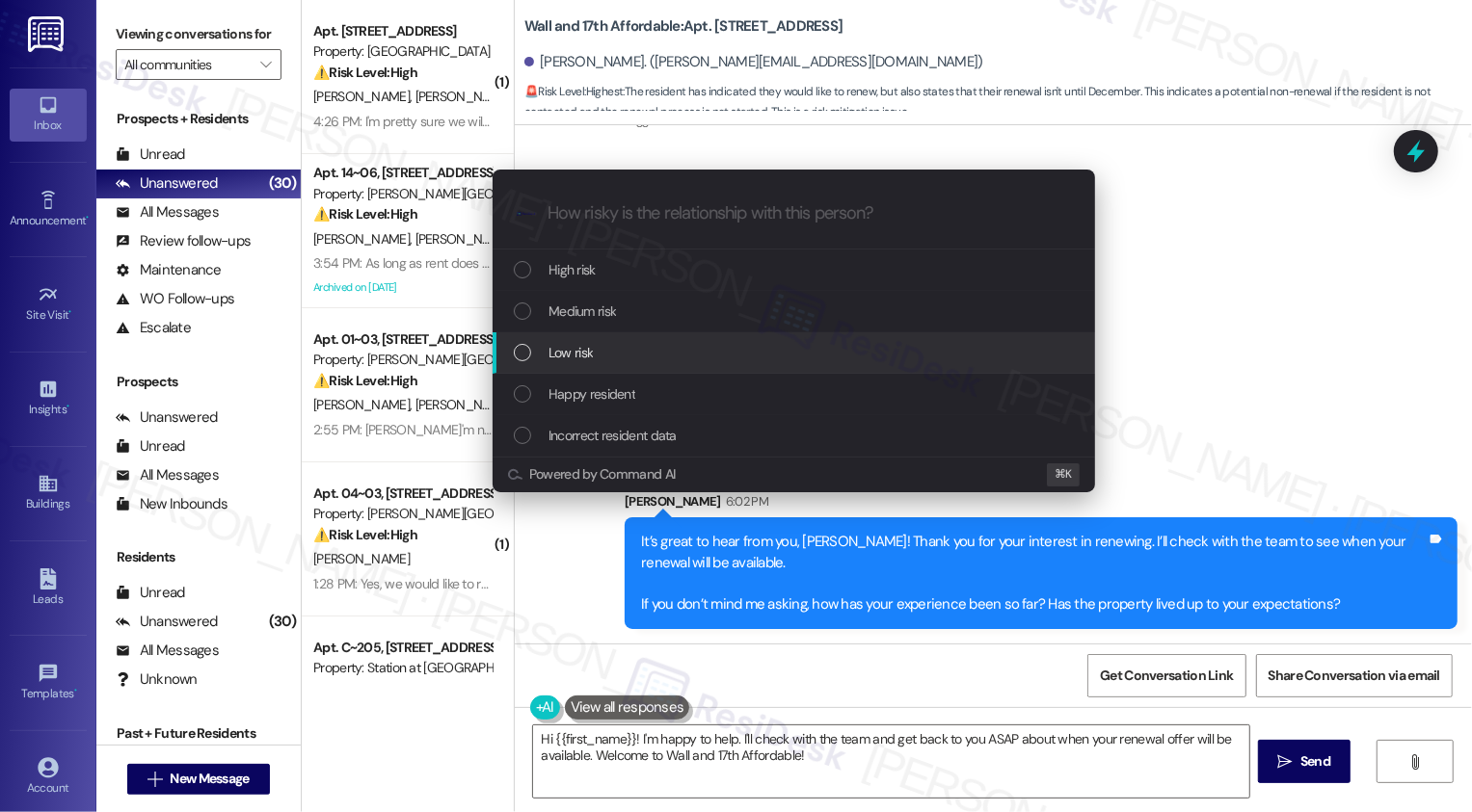
click at [592, 348] on span "Low risk" at bounding box center [570, 353] width 44 height 22
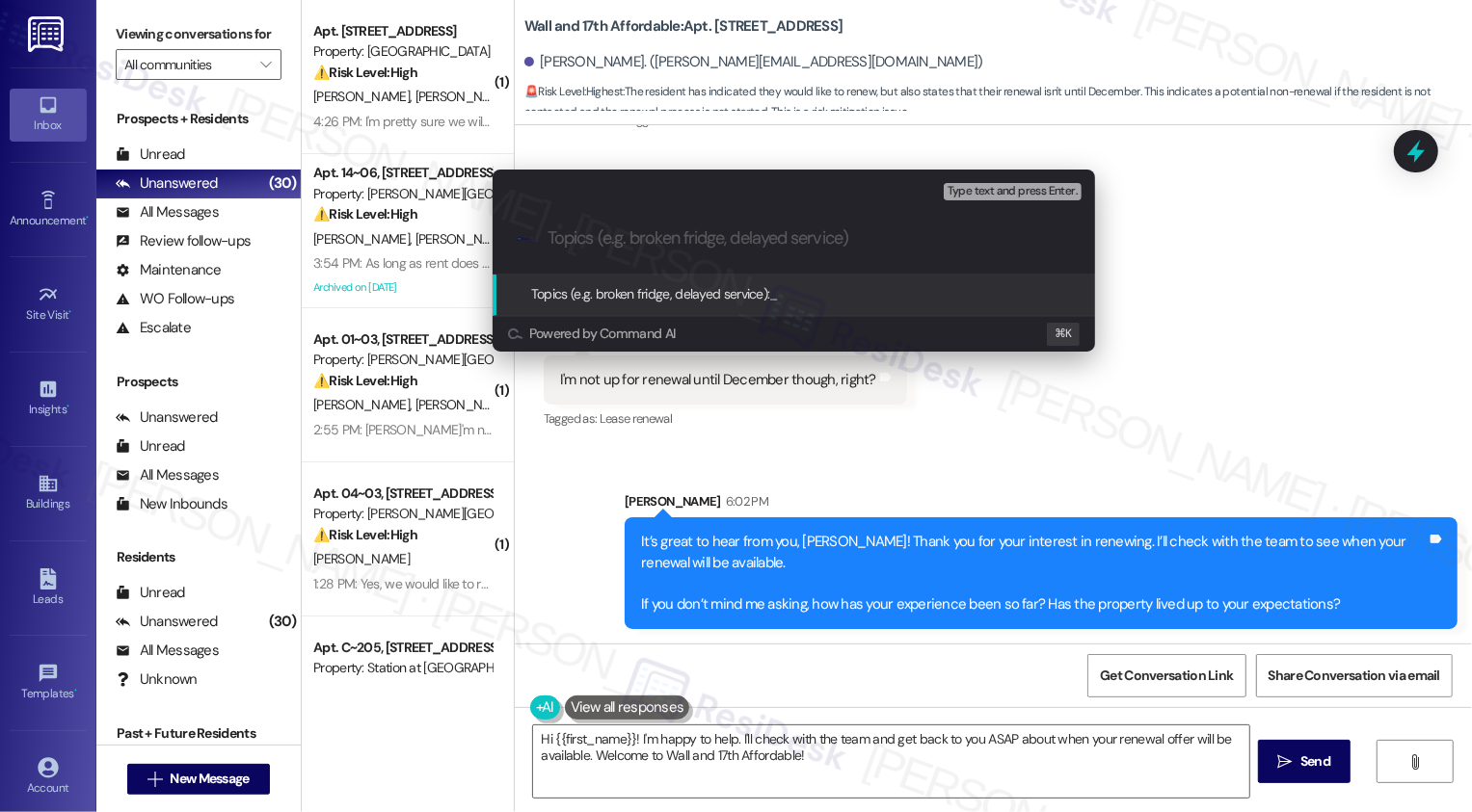
paste input "Renewal Availability"
type input "Renewal Availability"
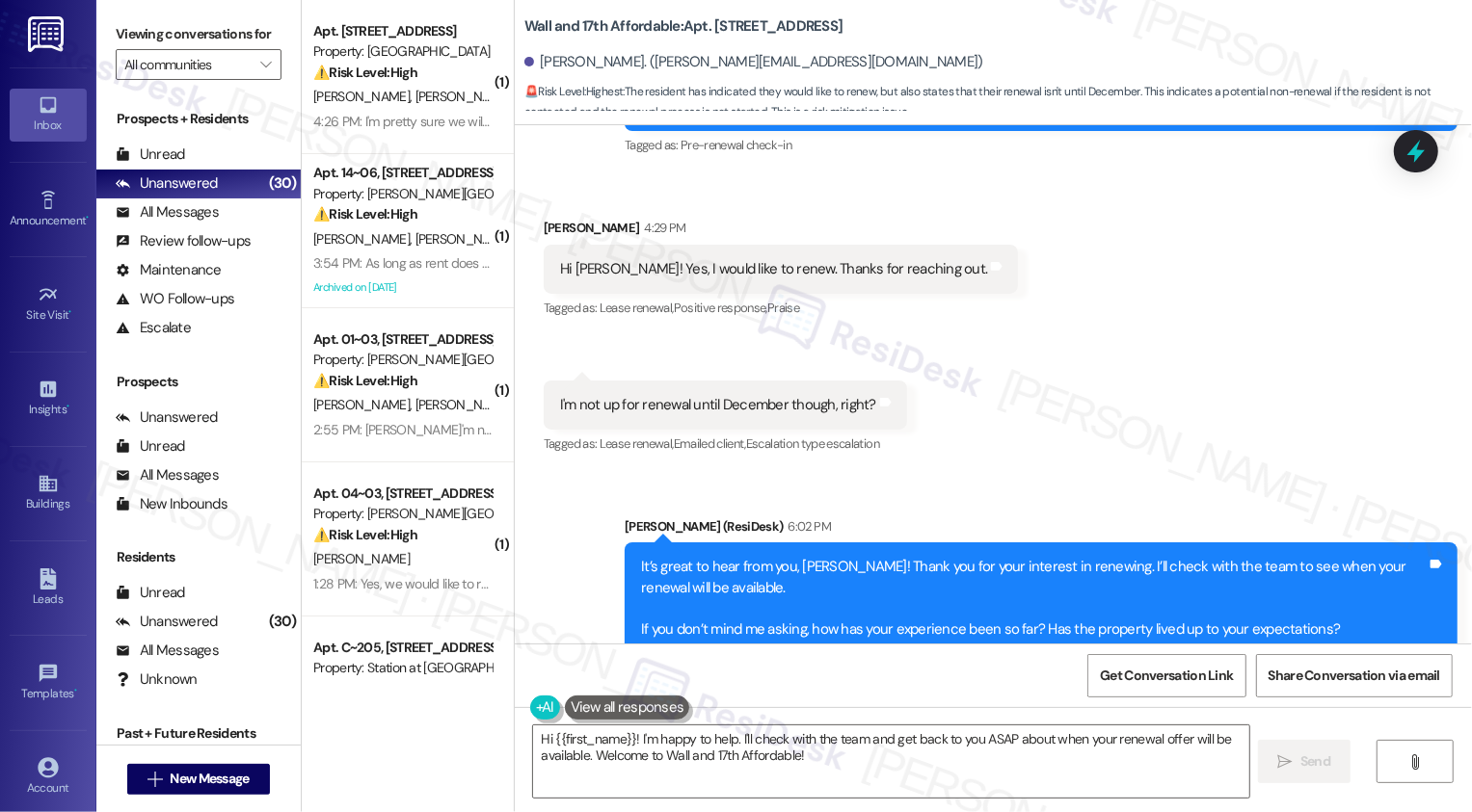
scroll to position [718, 0]
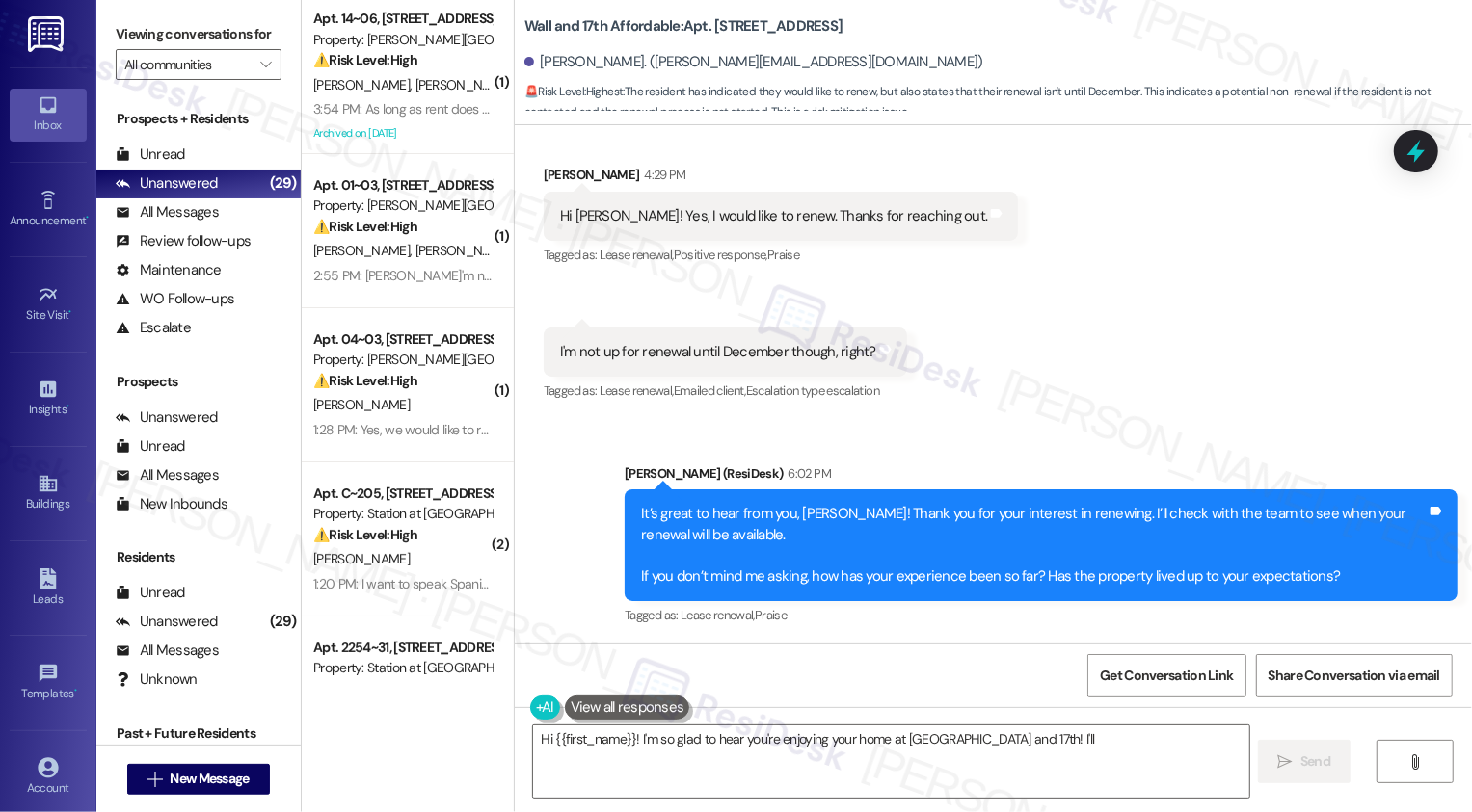
type textarea "Hi {{first_name}}! I'm so glad to hear you're enjoying your home at Wall and 17…"
